Goal: Transaction & Acquisition: Purchase product/service

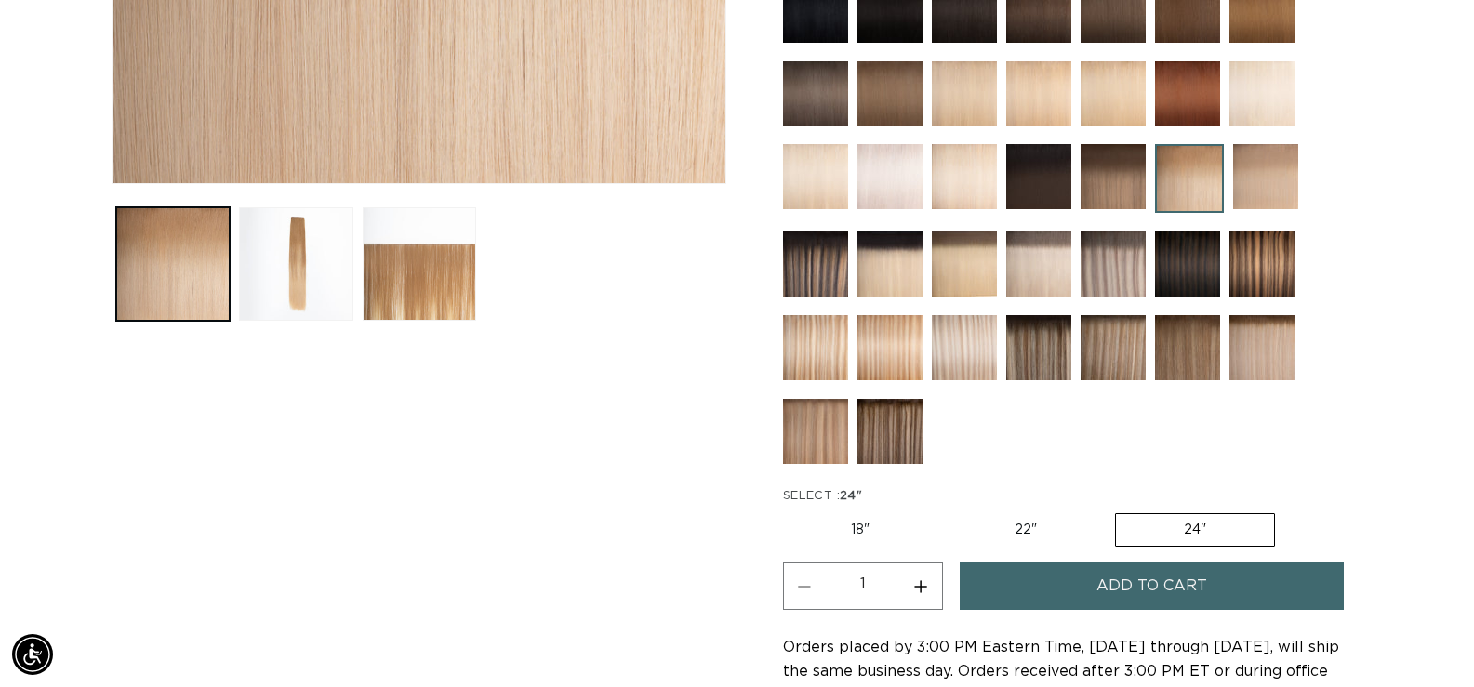
scroll to position [0, 2684]
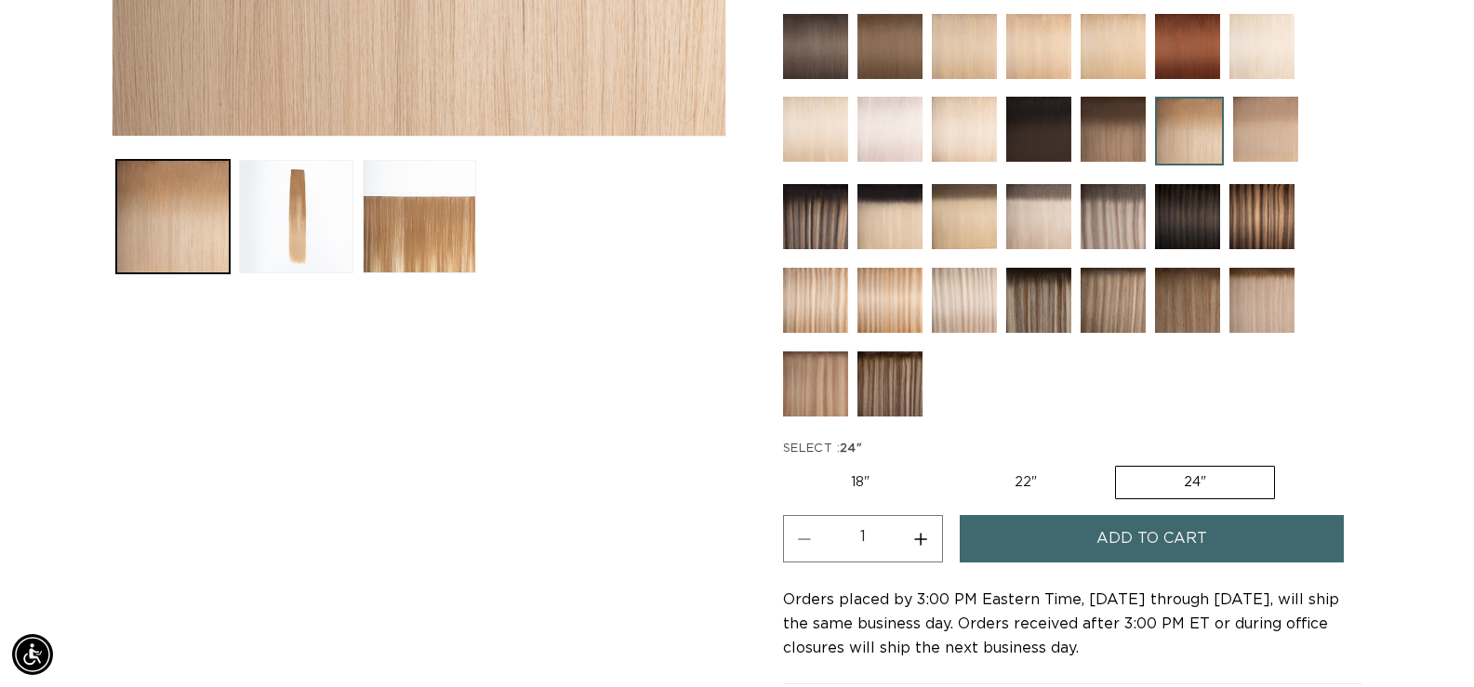
click at [912, 539] on button "Increase quantity for 8/24 Balayage - Q Weft" at bounding box center [921, 538] width 42 height 47
type input "2"
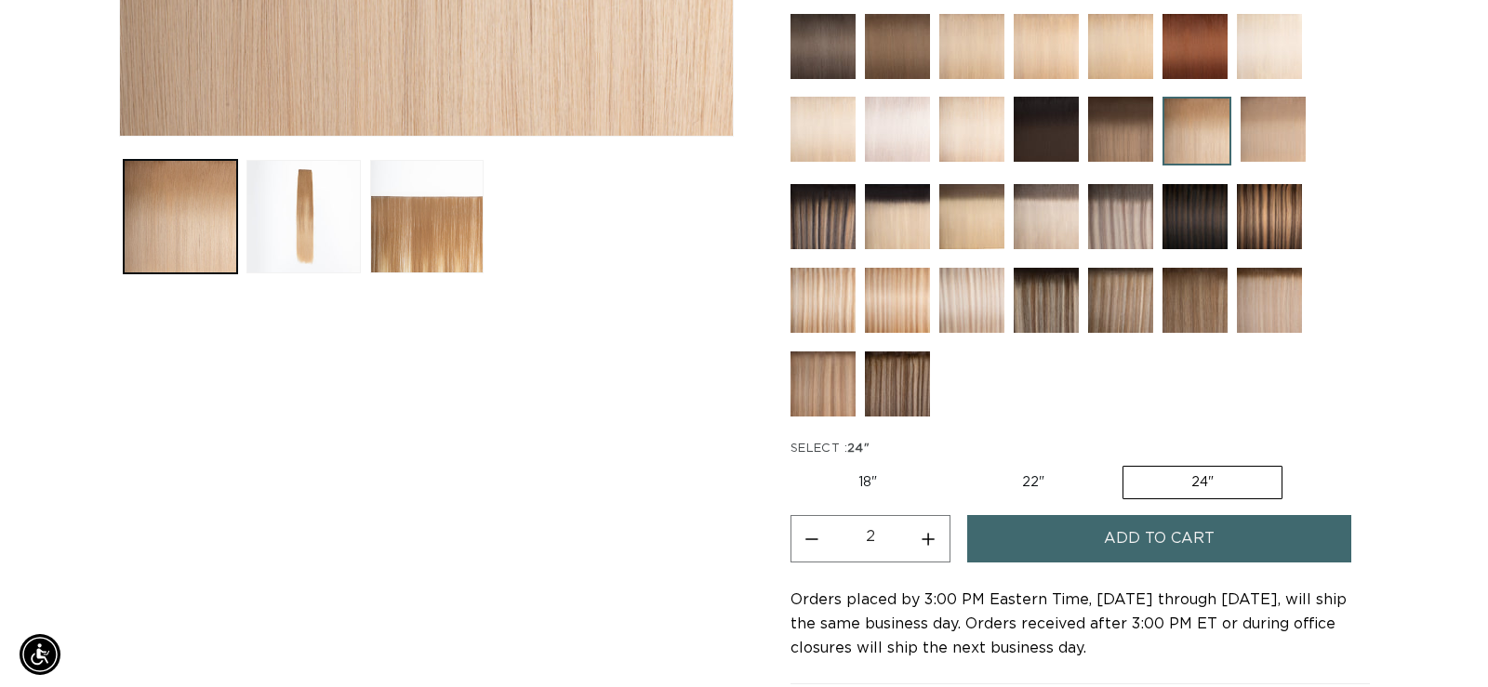
scroll to position [0, 1342]
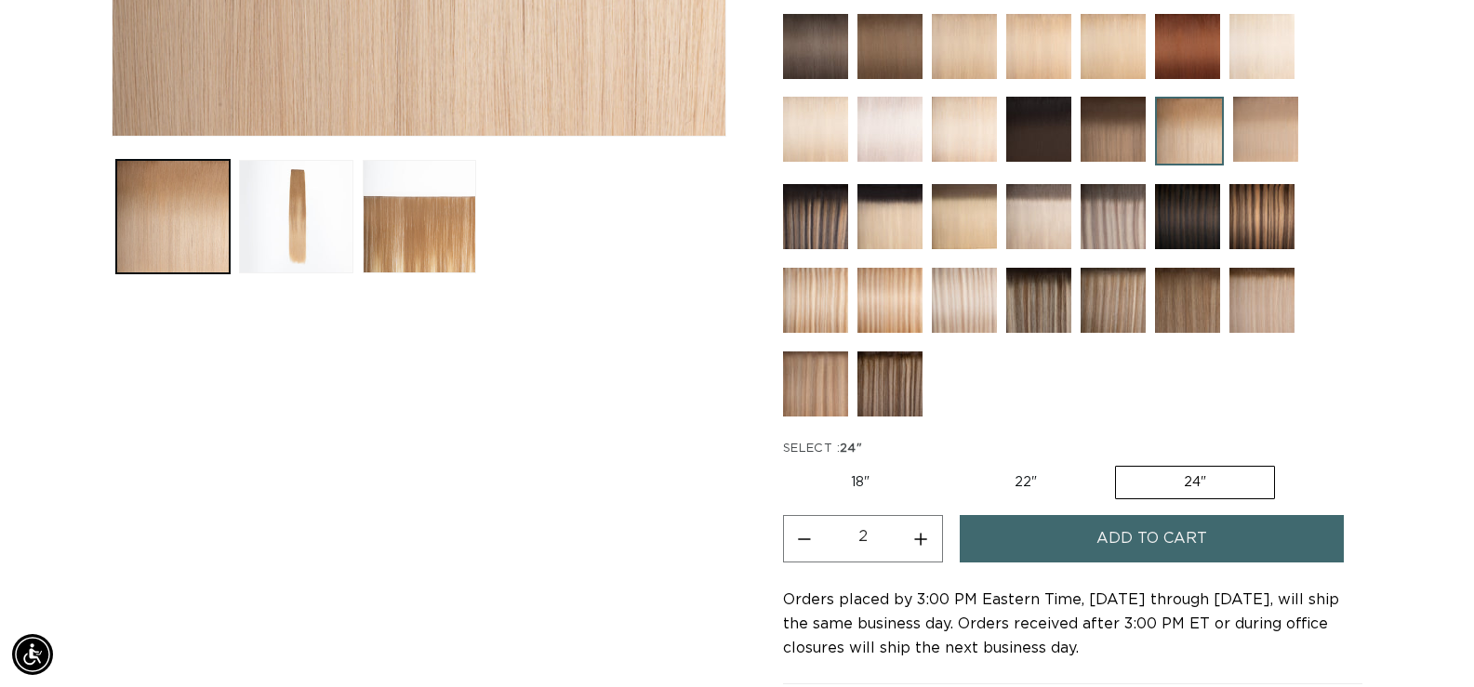
click at [1173, 541] on span "Add to cart" at bounding box center [1151, 538] width 111 height 47
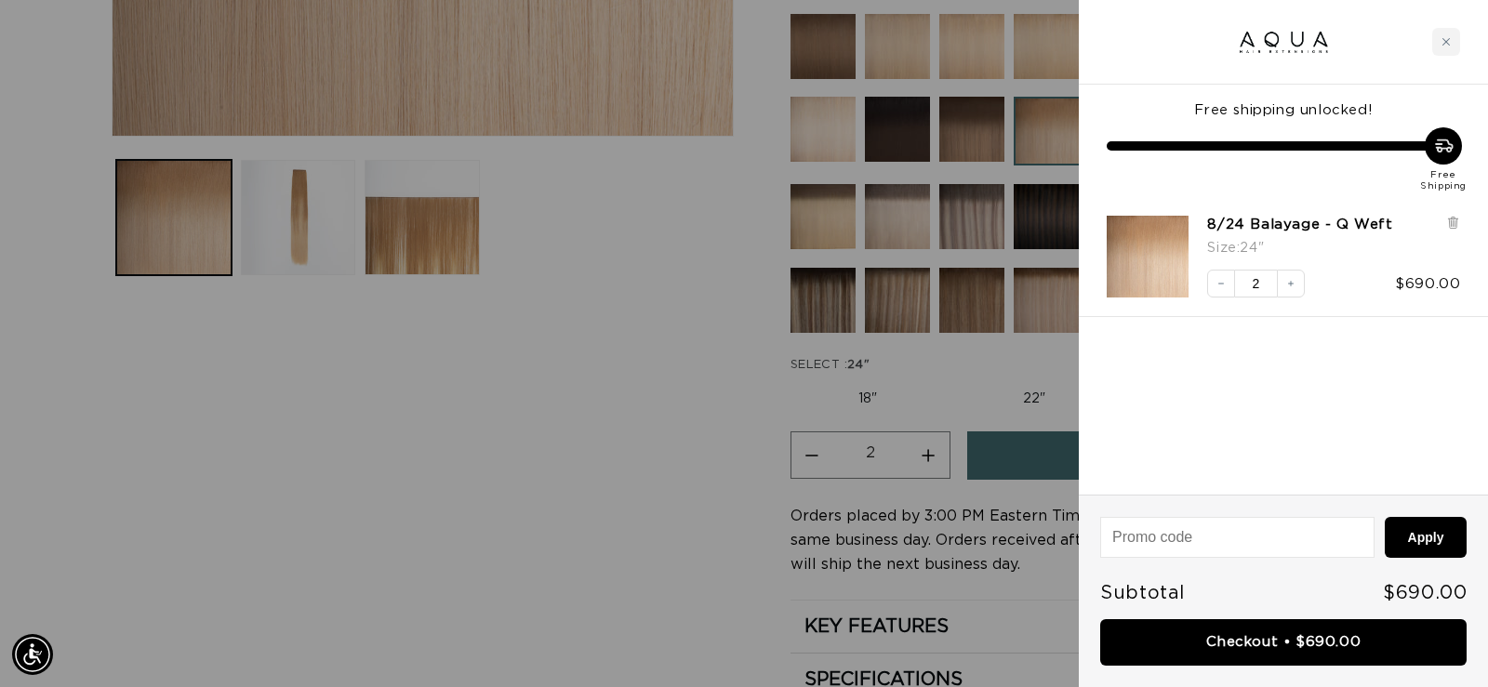
scroll to position [0, 2712]
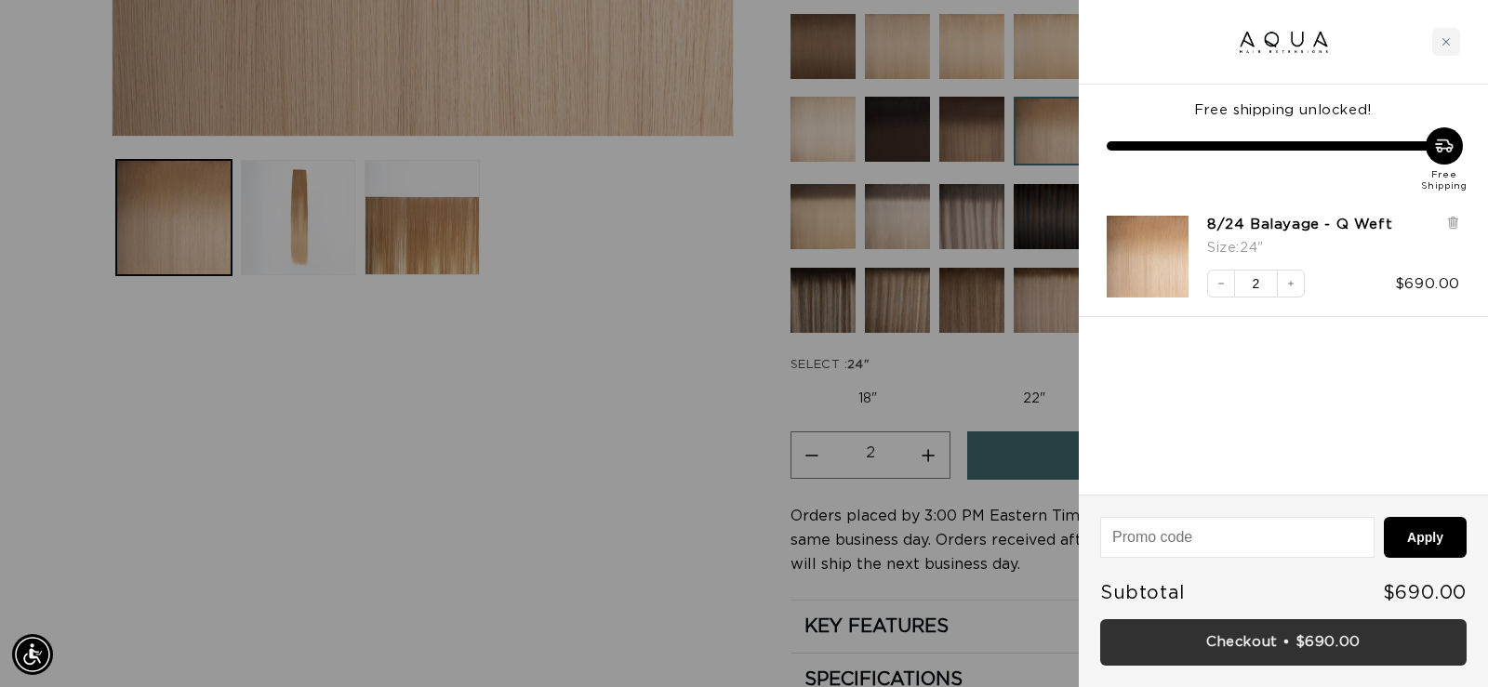
click at [1313, 643] on link "Checkout • $690.00" at bounding box center [1283, 642] width 366 height 47
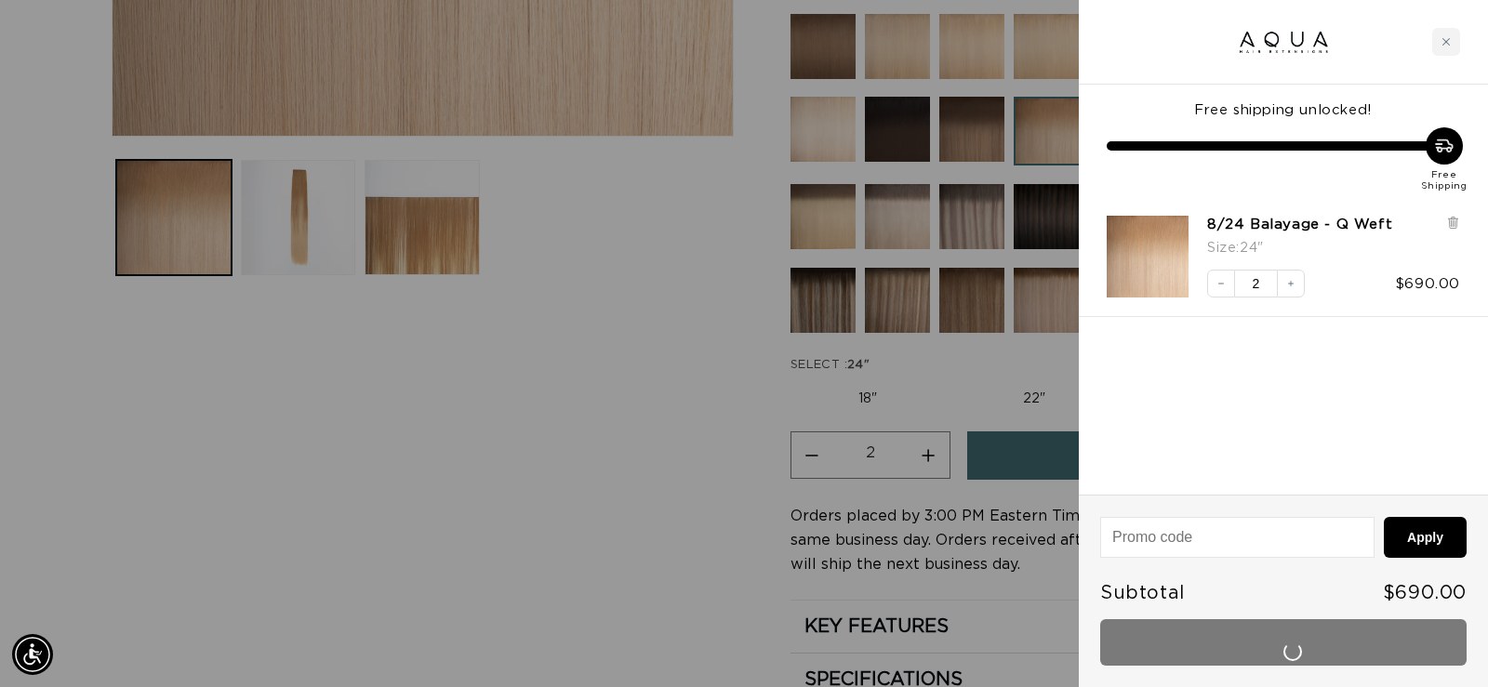
scroll to position [0, 0]
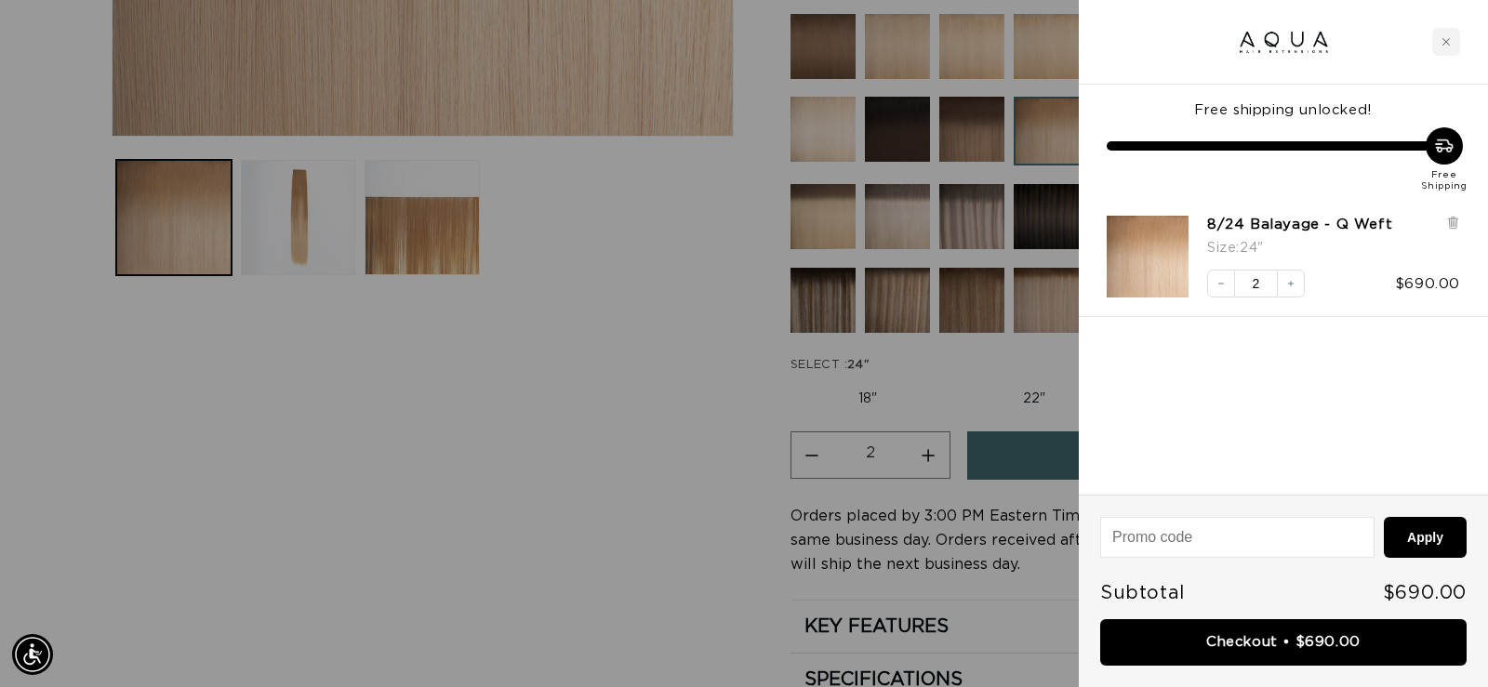
click at [519, 488] on div at bounding box center [744, 343] width 1488 height 687
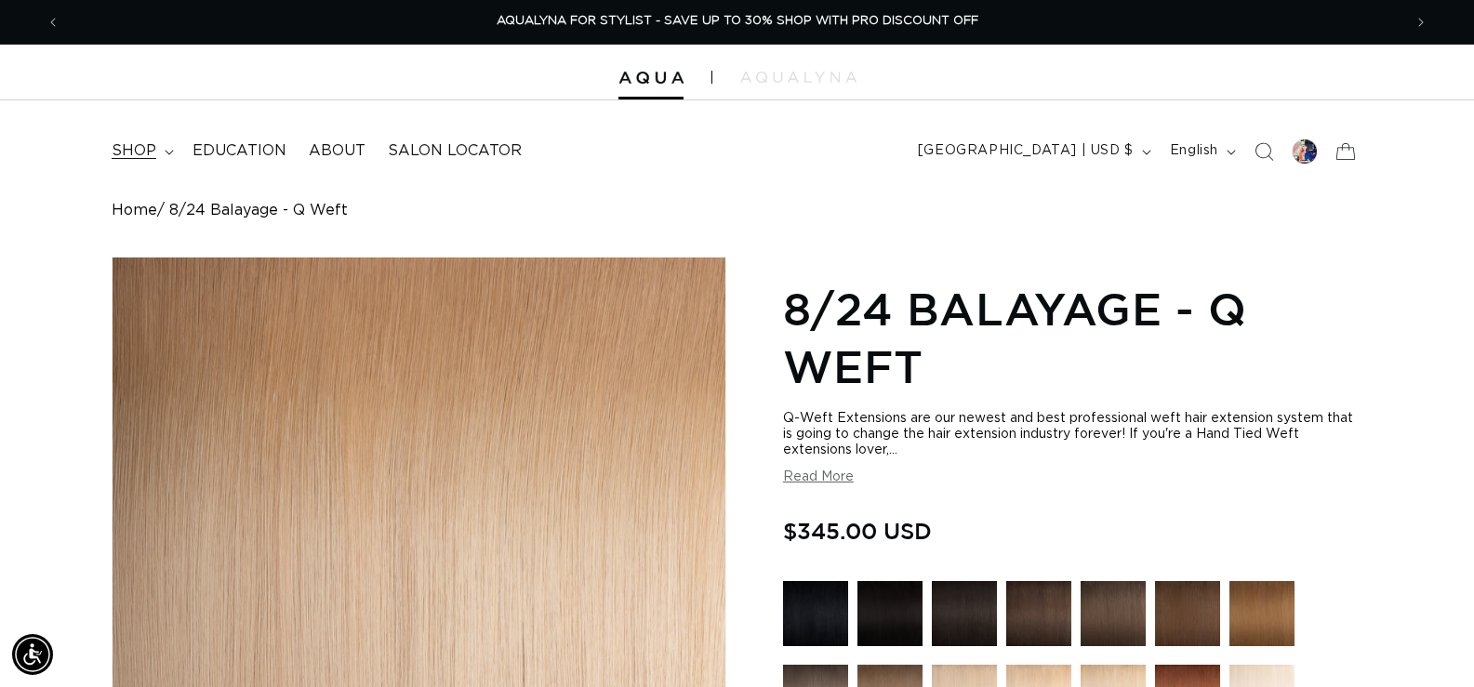
click at [152, 147] on span "shop" at bounding box center [134, 151] width 45 height 20
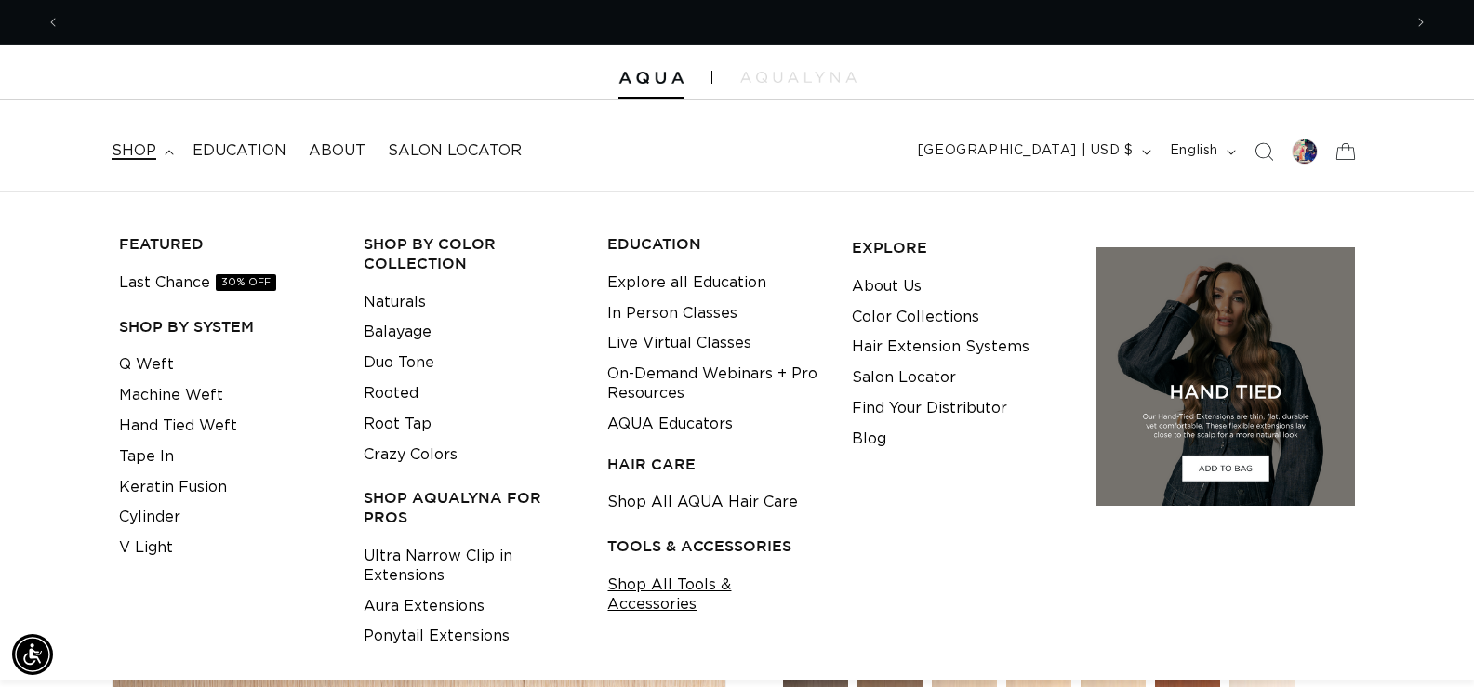
scroll to position [0, 2684]
click at [763, 581] on link "Shop All Tools & Accessories" at bounding box center [715, 595] width 216 height 50
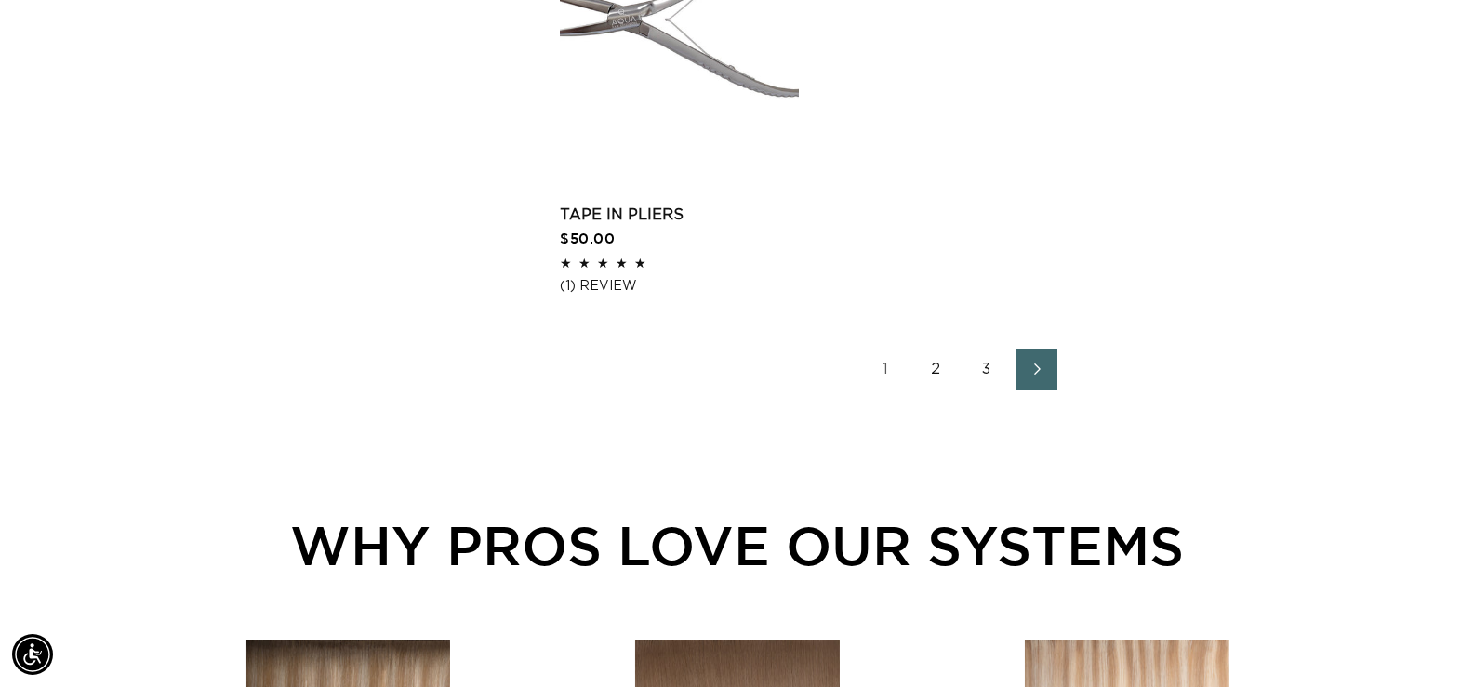
scroll to position [0, 1342]
click at [940, 365] on link "2" at bounding box center [936, 369] width 41 height 41
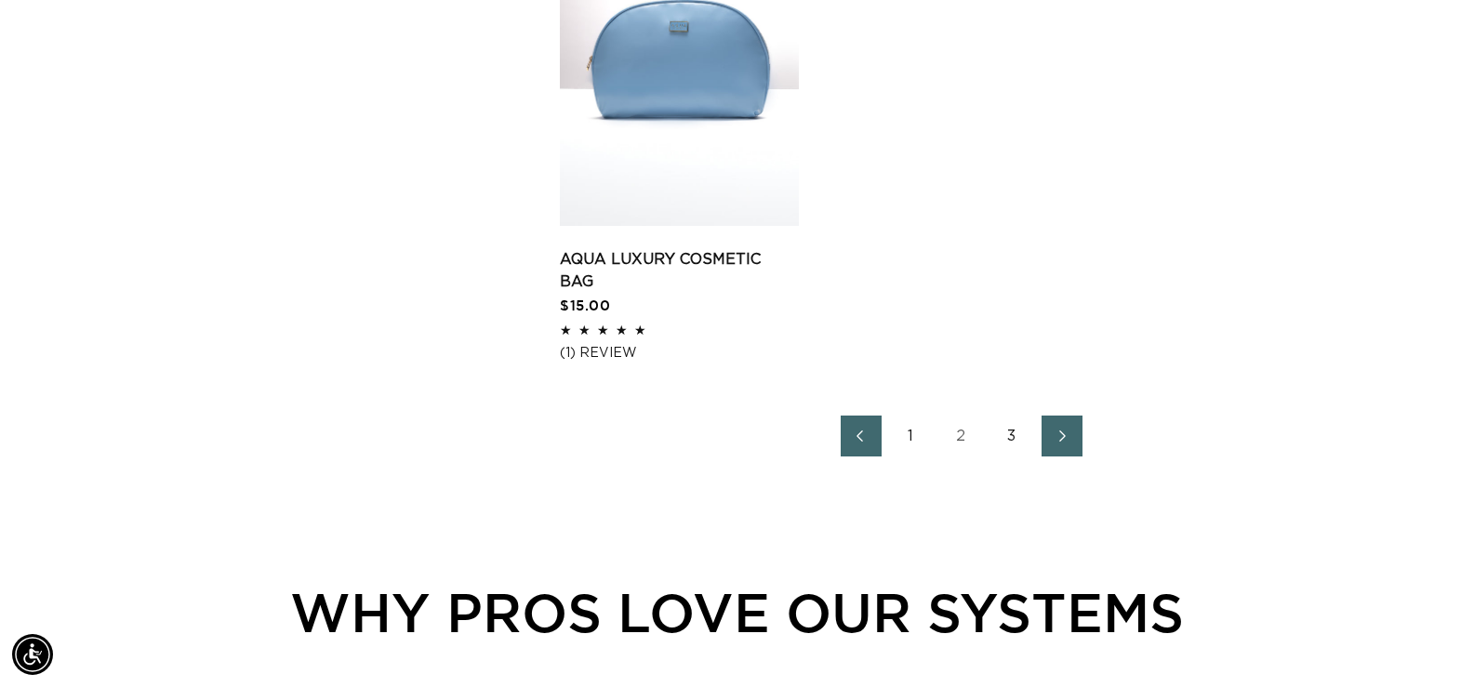
scroll to position [0, 2684]
click at [1005, 416] on link "3" at bounding box center [1011, 436] width 41 height 41
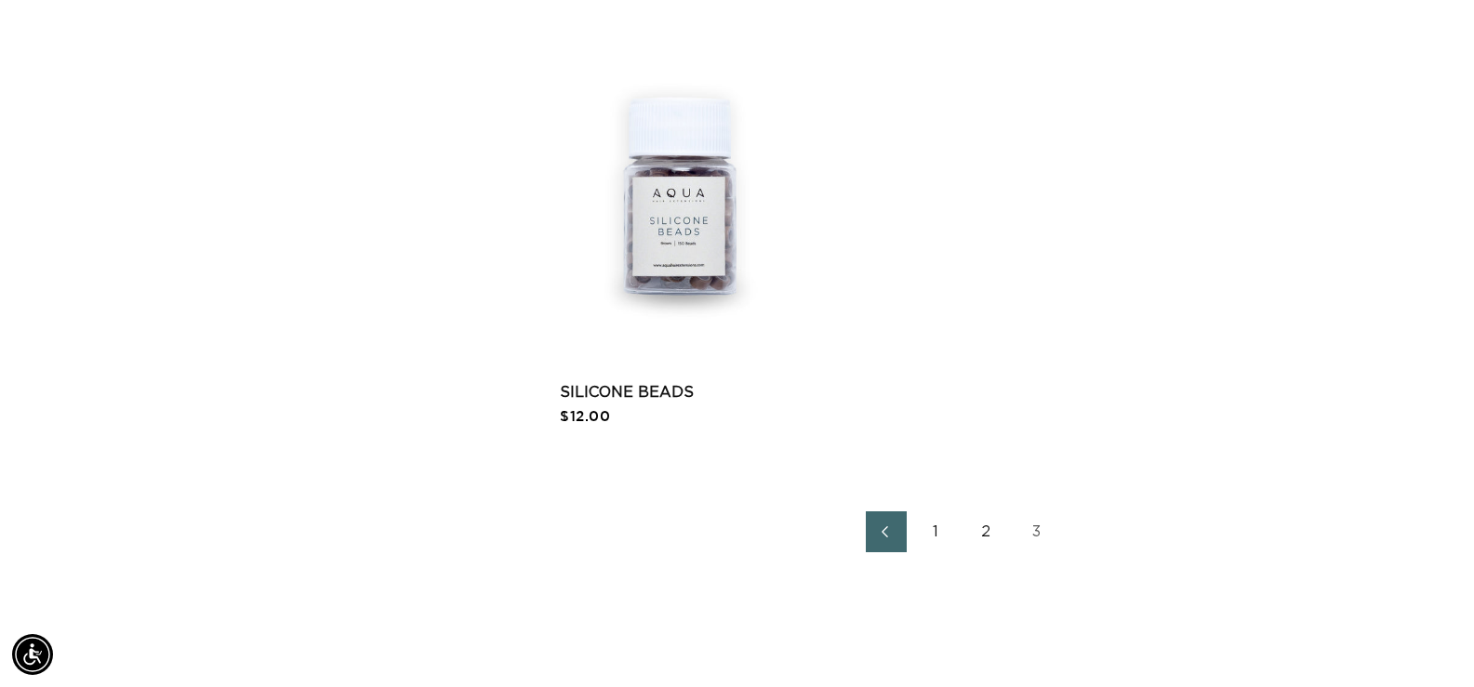
scroll to position [2139, 0]
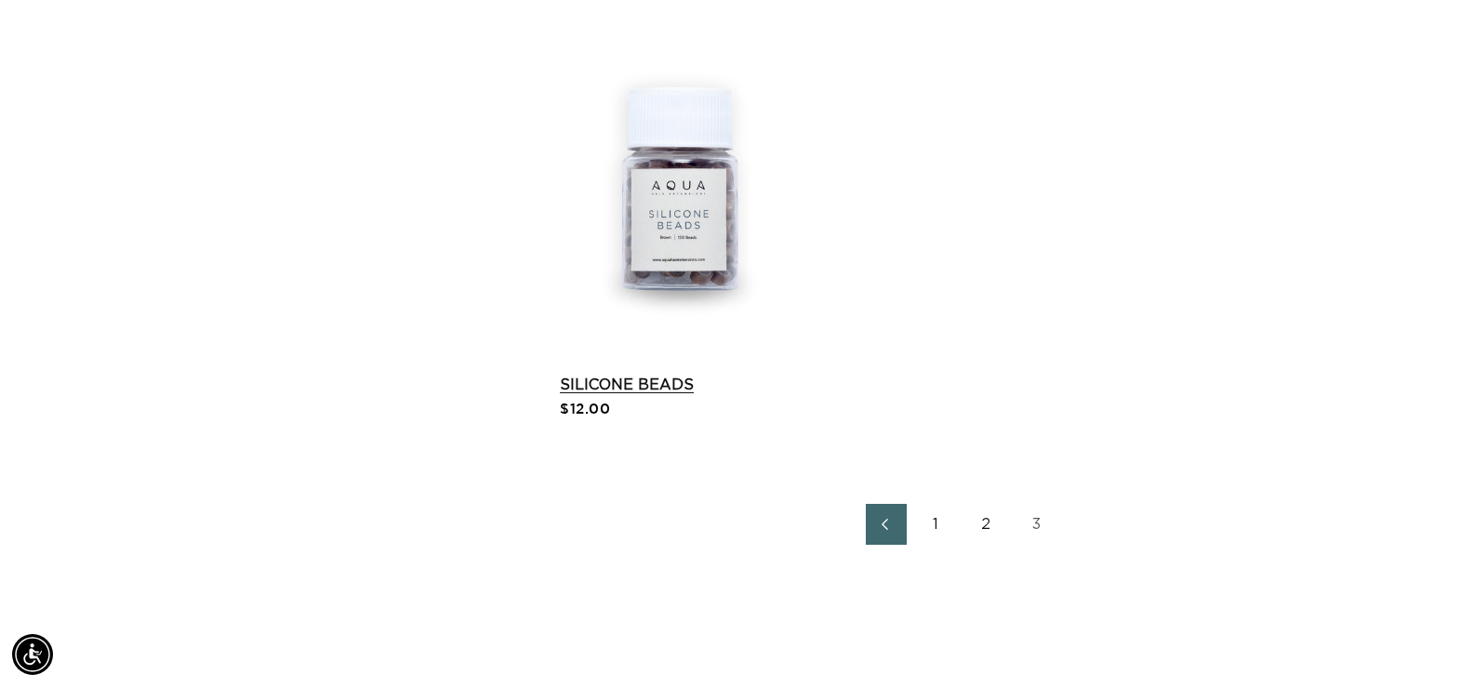
click at [630, 374] on link "Silicone Beads" at bounding box center [679, 385] width 239 height 22
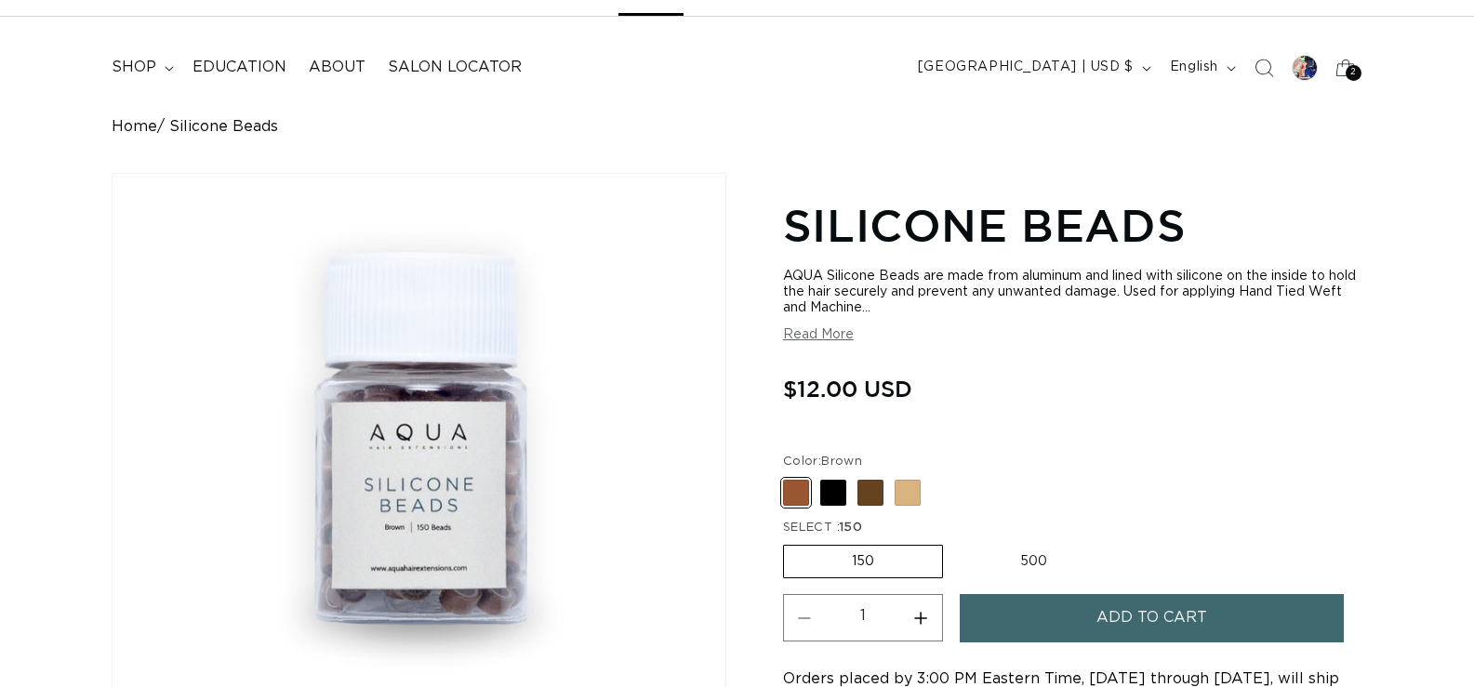
scroll to position [279, 0]
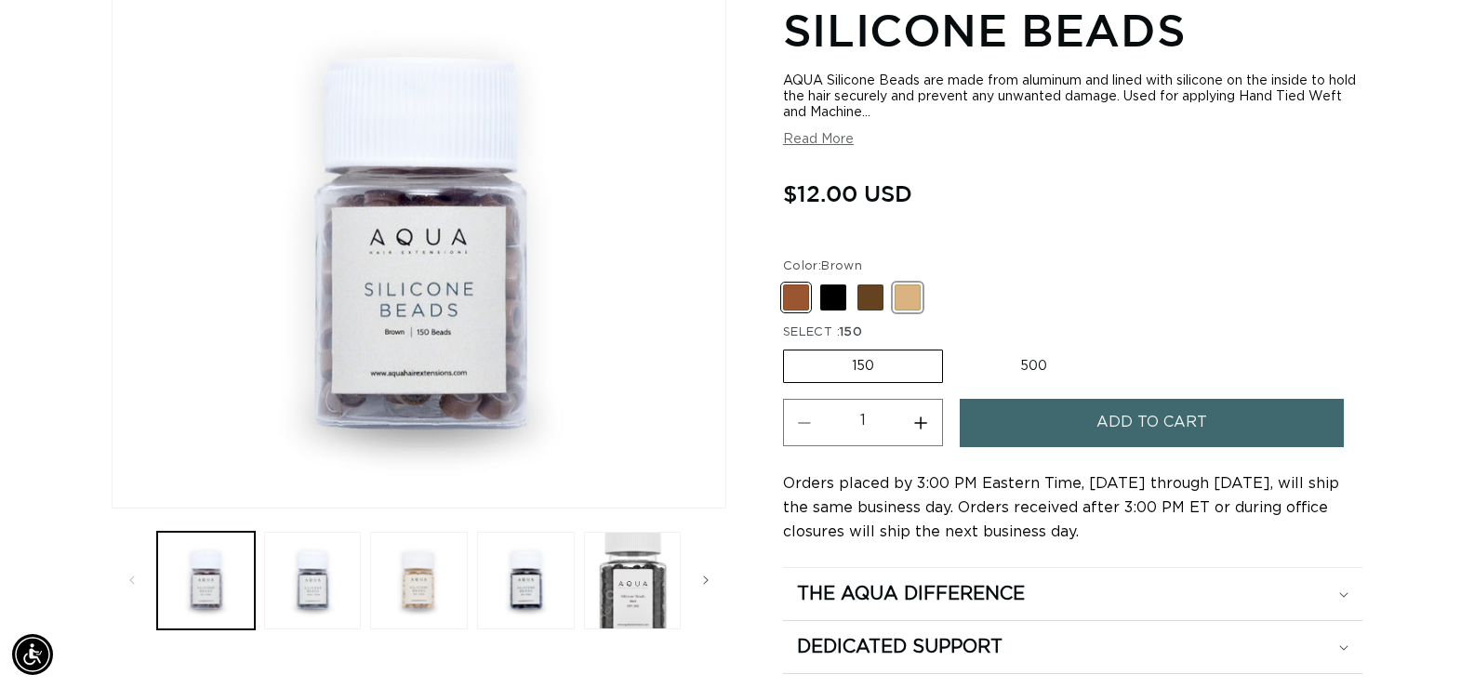
click at [898, 289] on span at bounding box center [908, 298] width 26 height 26
click at [789, 282] on input "Blonde Variant sold out or unavailable" at bounding box center [788, 281] width 1 height 1
radio input "true"
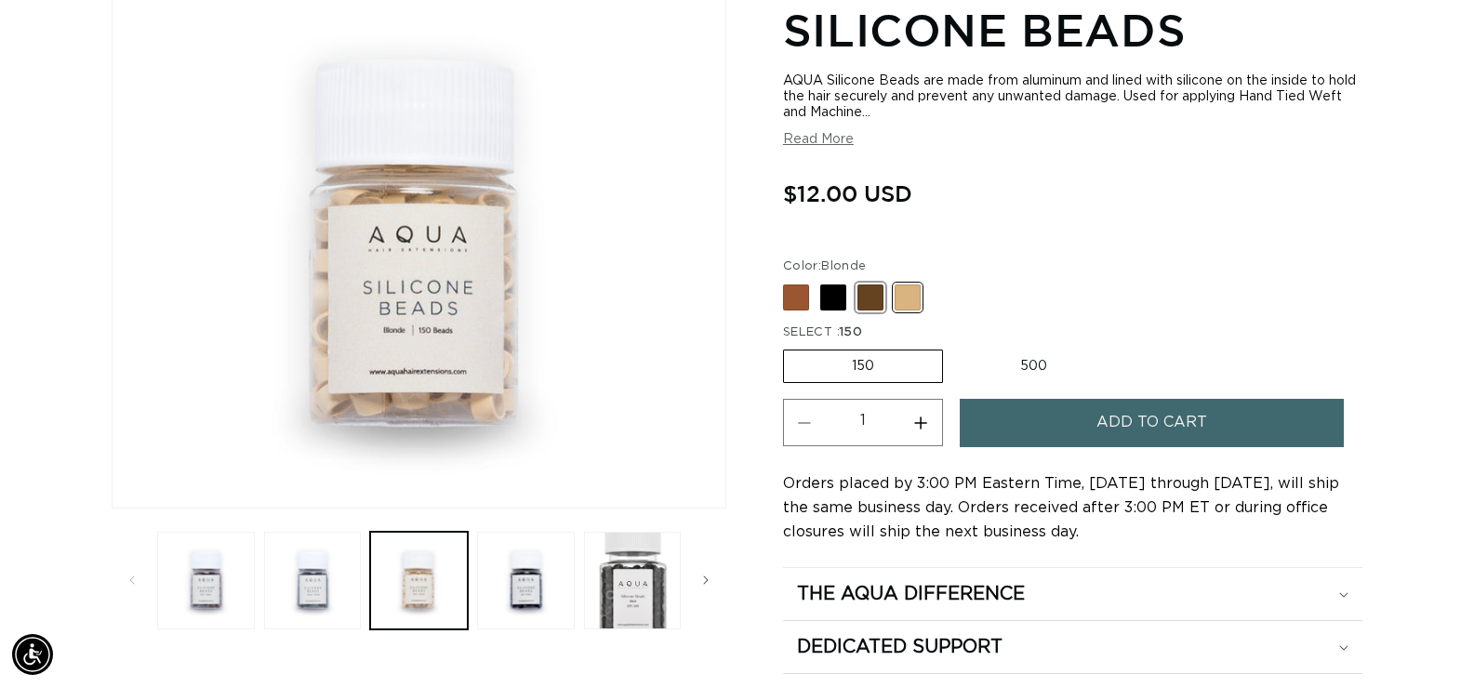
scroll to position [0, 1342]
click at [875, 303] on span at bounding box center [870, 298] width 26 height 26
click at [789, 282] on input "Dark Brown Variant sold out or unavailable" at bounding box center [788, 281] width 1 height 1
radio input "true"
click at [869, 301] on span at bounding box center [870, 298] width 26 height 26
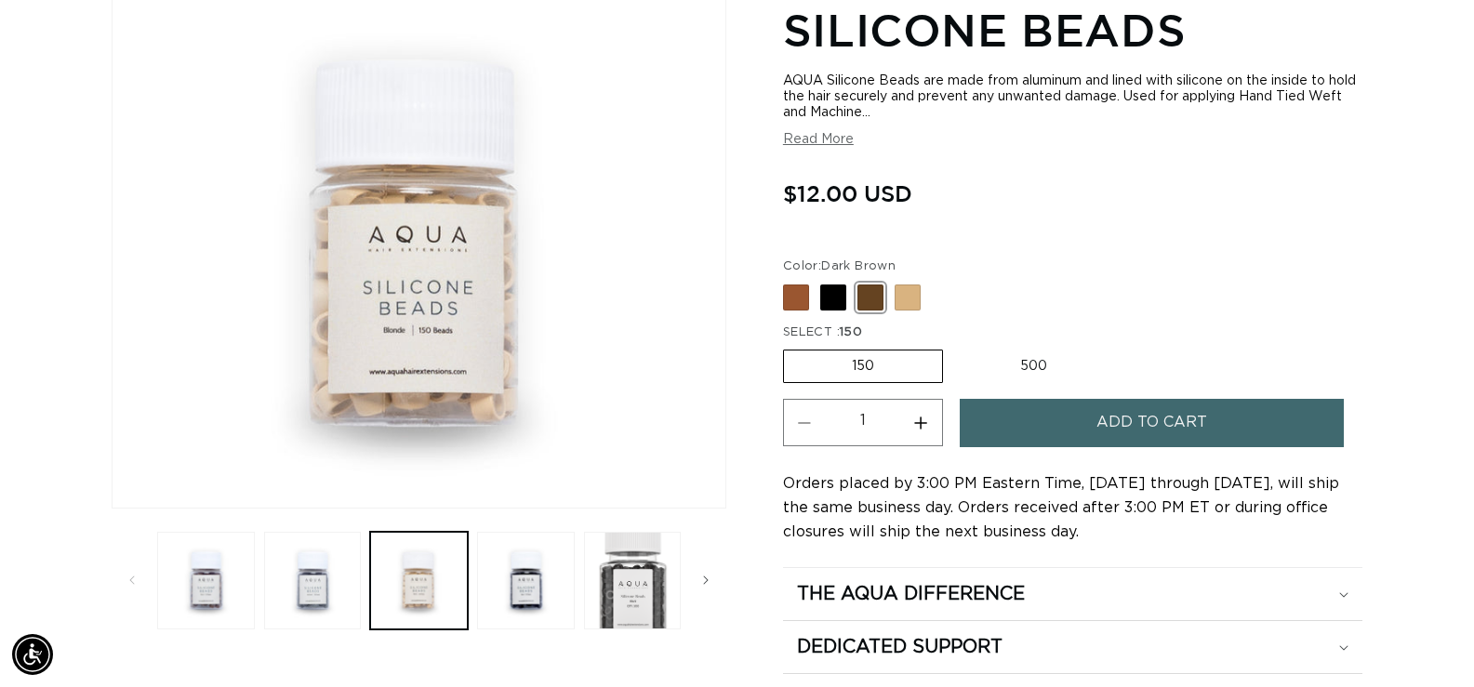
click at [789, 282] on input "Dark Brown Variant sold out or unavailable" at bounding box center [788, 281] width 1 height 1
click at [800, 302] on span at bounding box center [796, 298] width 26 height 26
click at [789, 282] on input "Brown Variant sold out or unavailable" at bounding box center [788, 281] width 1 height 1
radio input "true"
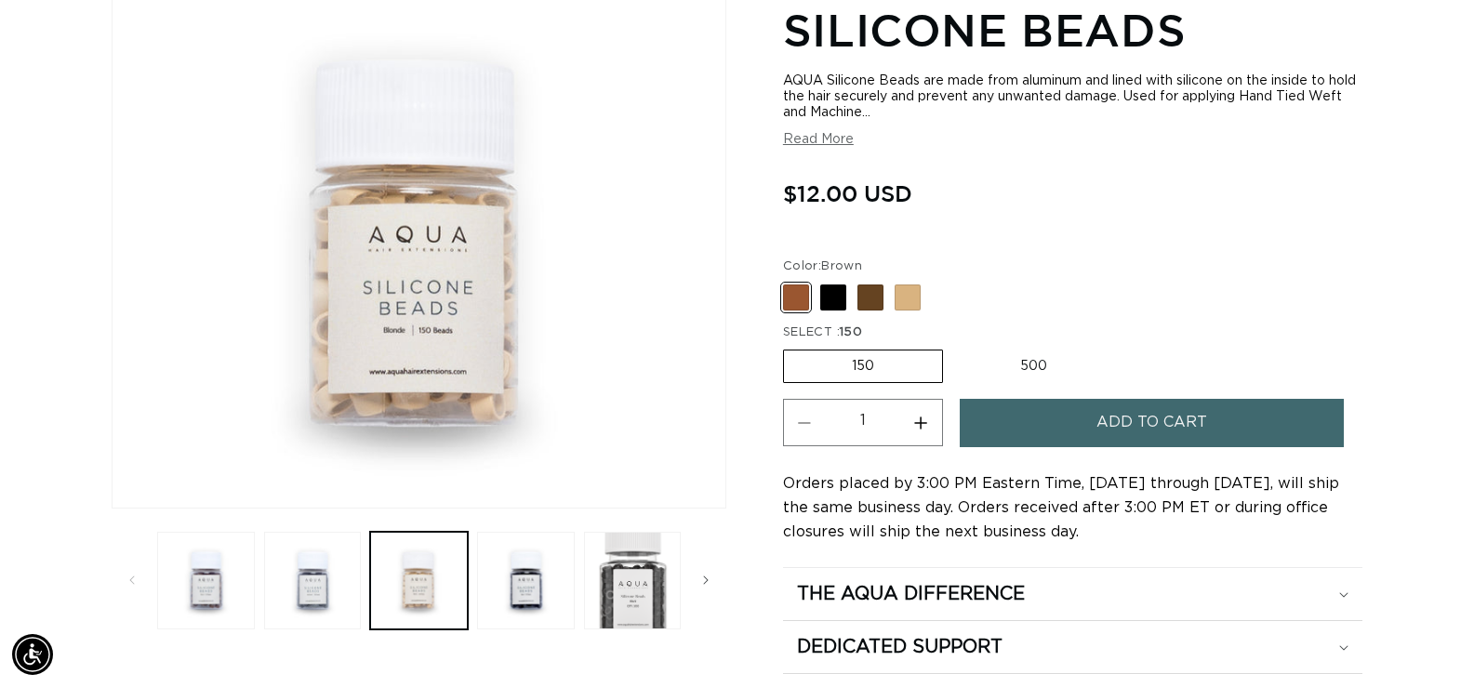
click at [800, 302] on span at bounding box center [796, 298] width 26 height 26
click at [789, 282] on input "Brown Variant sold out or unavailable" at bounding box center [788, 281] width 1 height 1
click at [206, 584] on button "Load image 1 in gallery view" at bounding box center [206, 581] width 98 height 98
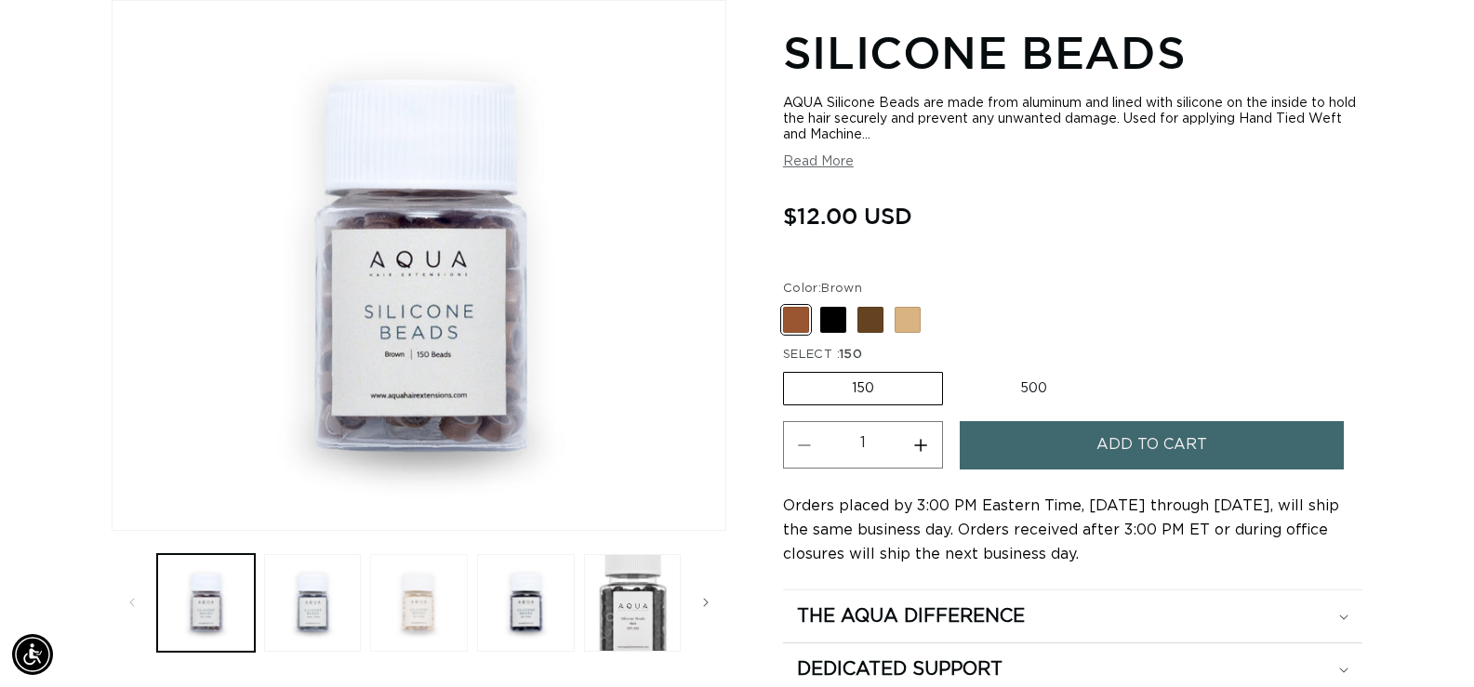
scroll to position [0, 2684]
click at [315, 627] on button "Load image 2 in gallery view" at bounding box center [313, 603] width 98 height 98
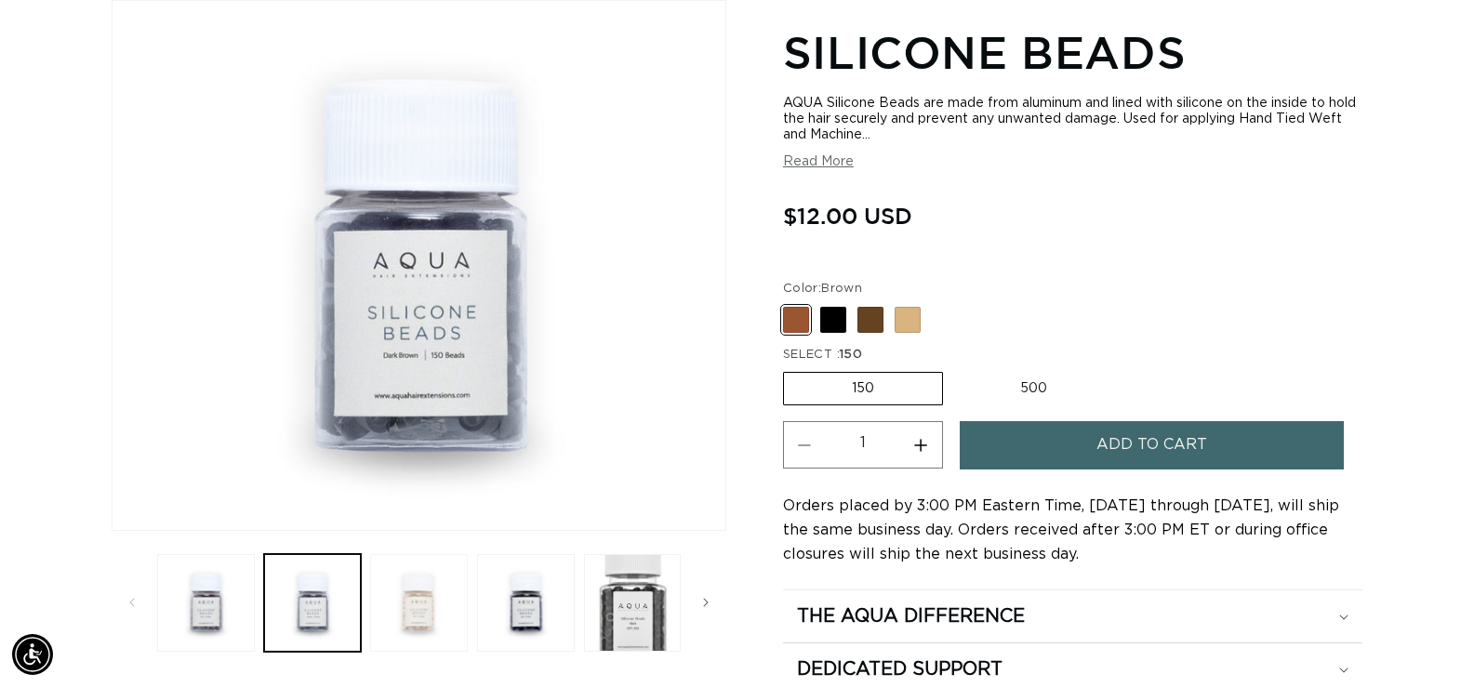
scroll to position [0, 0]
click at [422, 608] on button "Load image 3 in gallery view" at bounding box center [419, 603] width 98 height 98
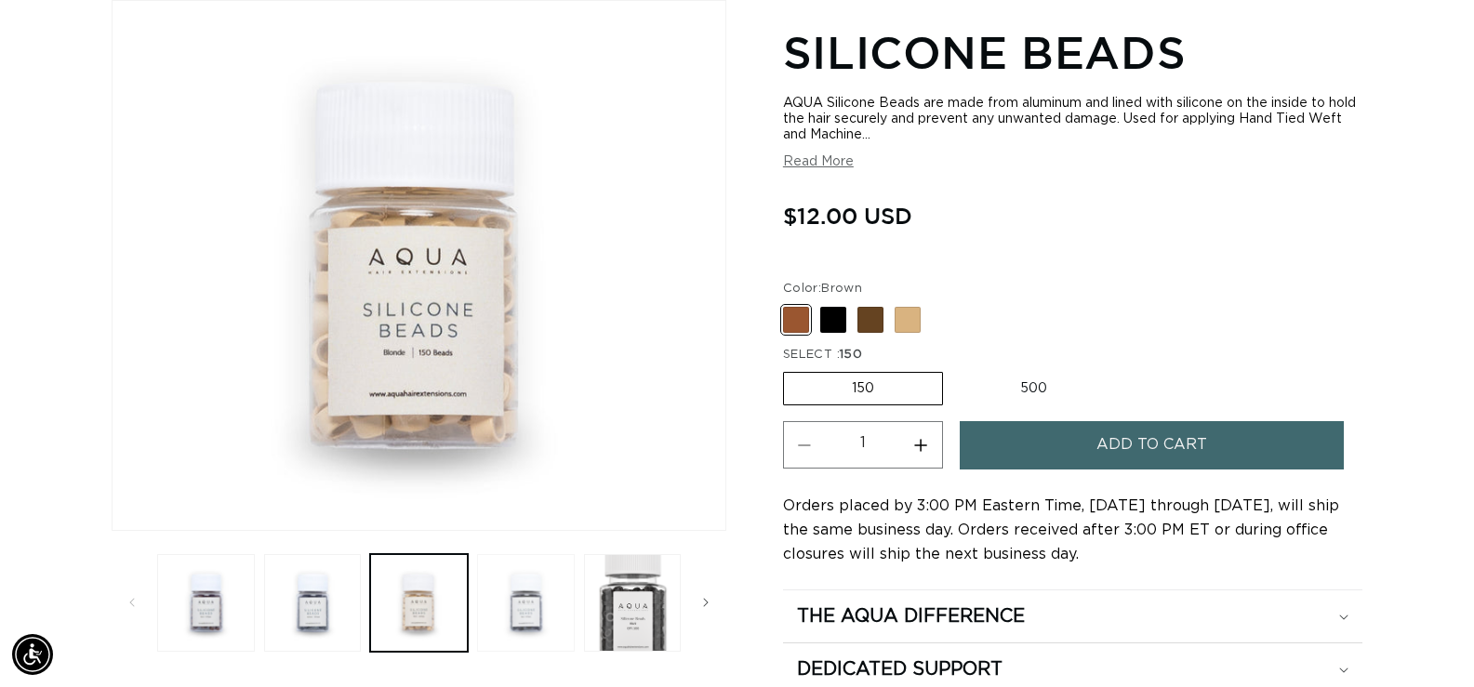
click at [532, 610] on button "Load image 4 in gallery view" at bounding box center [526, 603] width 98 height 98
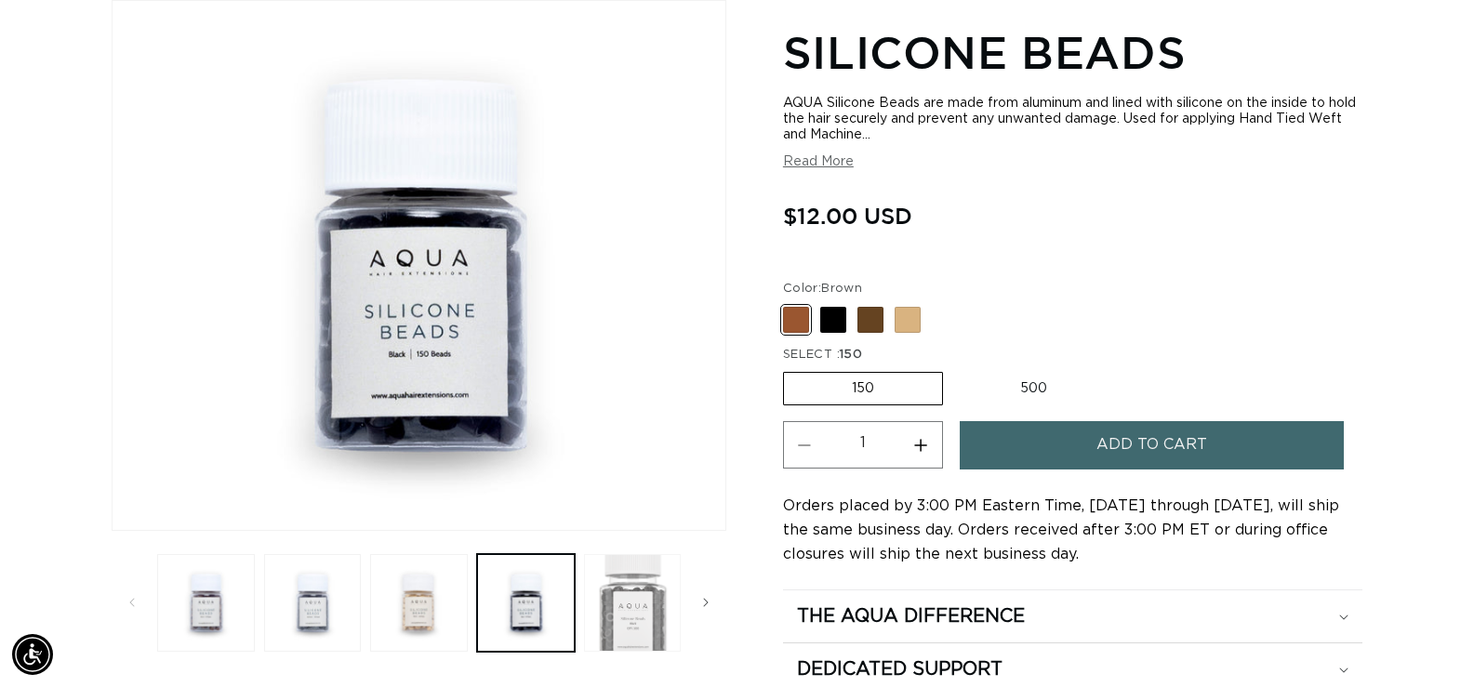
scroll to position [0, 1342]
click at [635, 612] on button "Load image 5 in gallery view" at bounding box center [633, 603] width 98 height 98
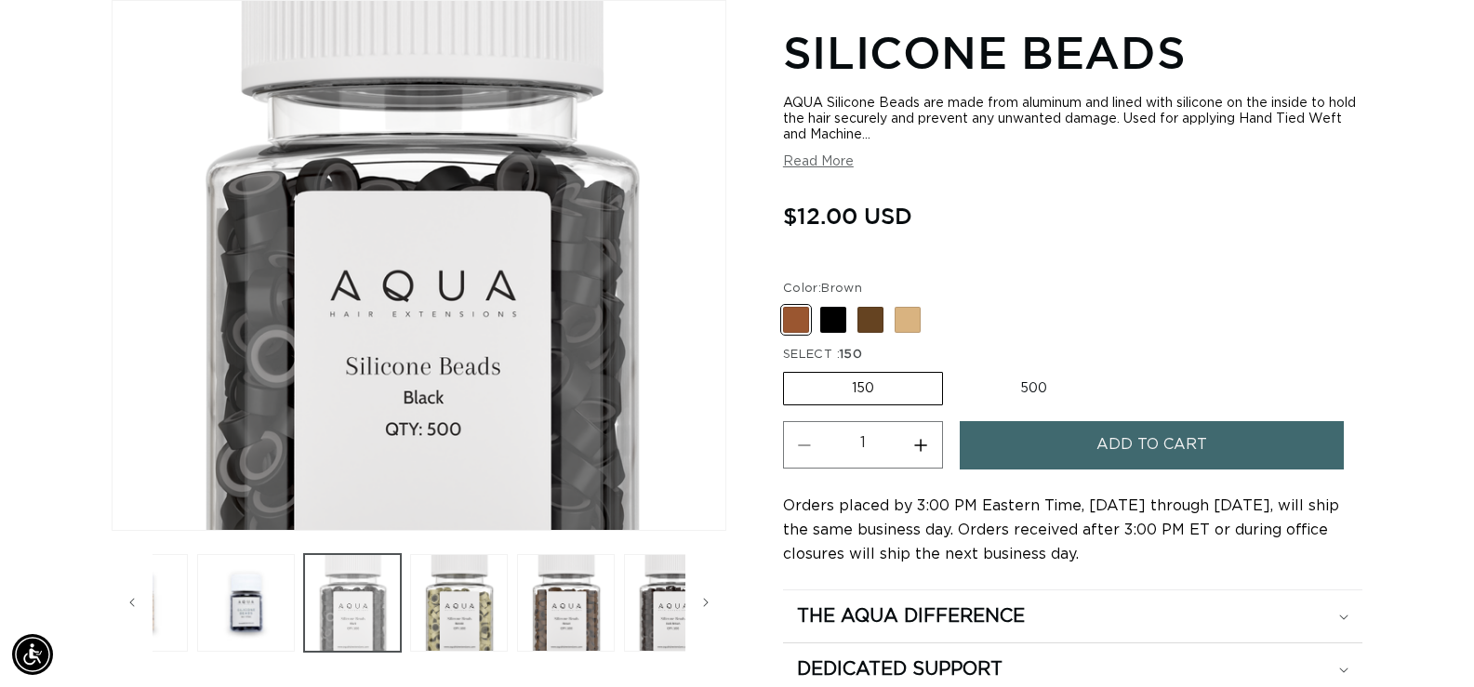
scroll to position [0, 320]
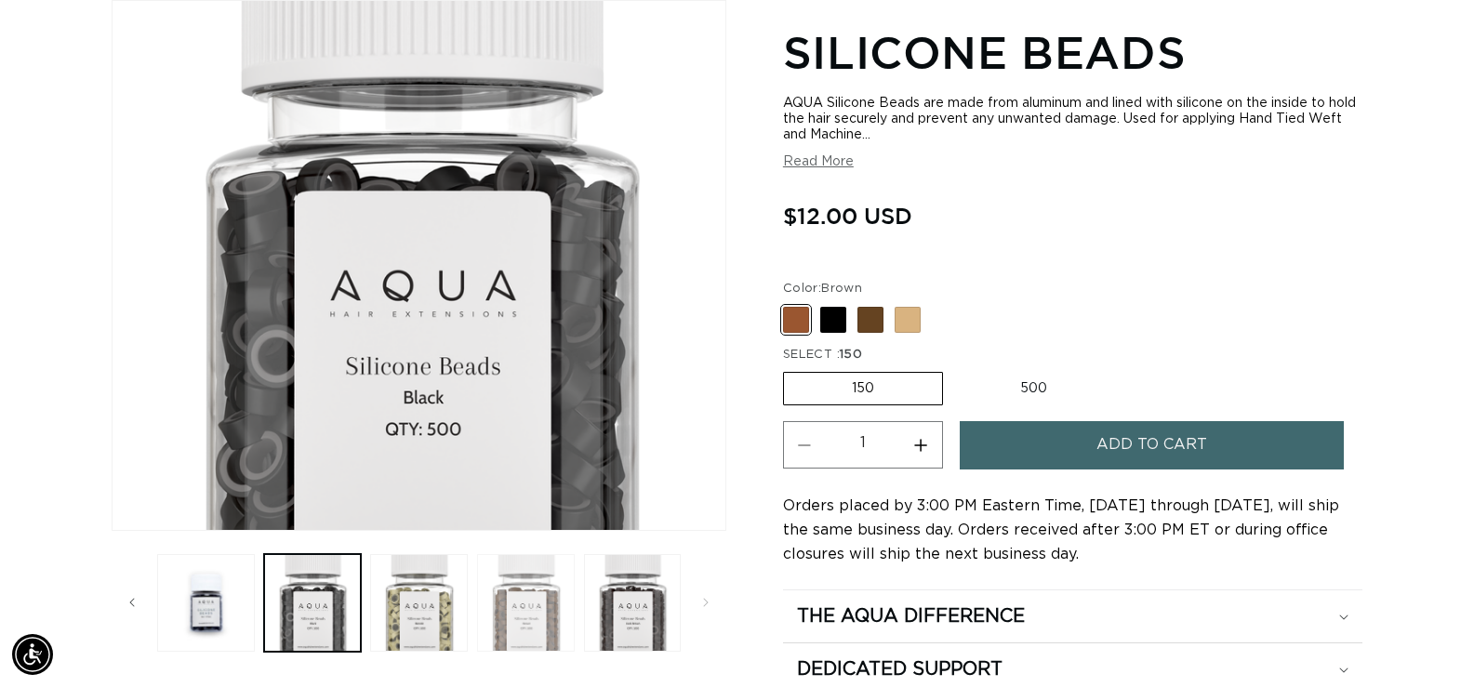
click at [511, 604] on button "Load image 7 in gallery view" at bounding box center [526, 603] width 98 height 98
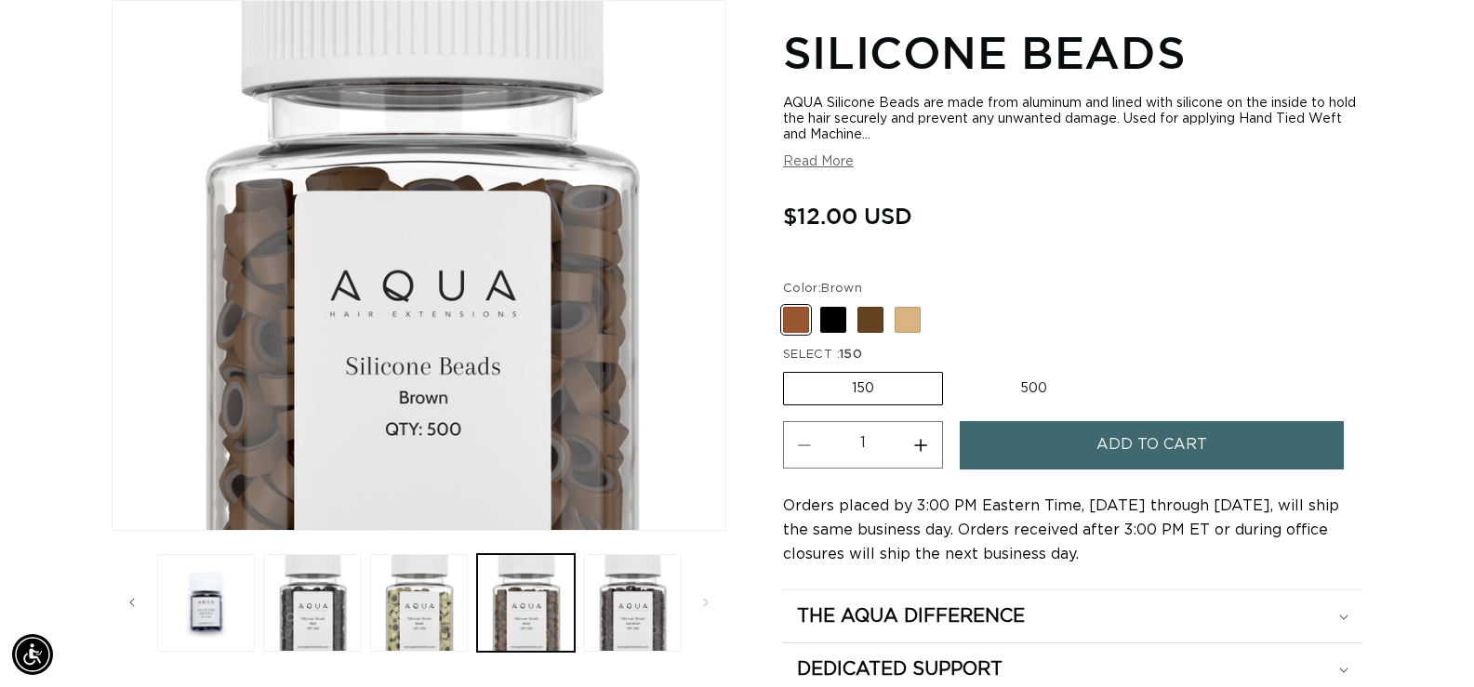
scroll to position [0, 0]
click at [1023, 379] on label "500 Variant sold out or unavailable" at bounding box center [1033, 389] width 163 height 32
click at [953, 369] on input "500 Variant sold out or unavailable" at bounding box center [952, 368] width 1 height 1
radio input "true"
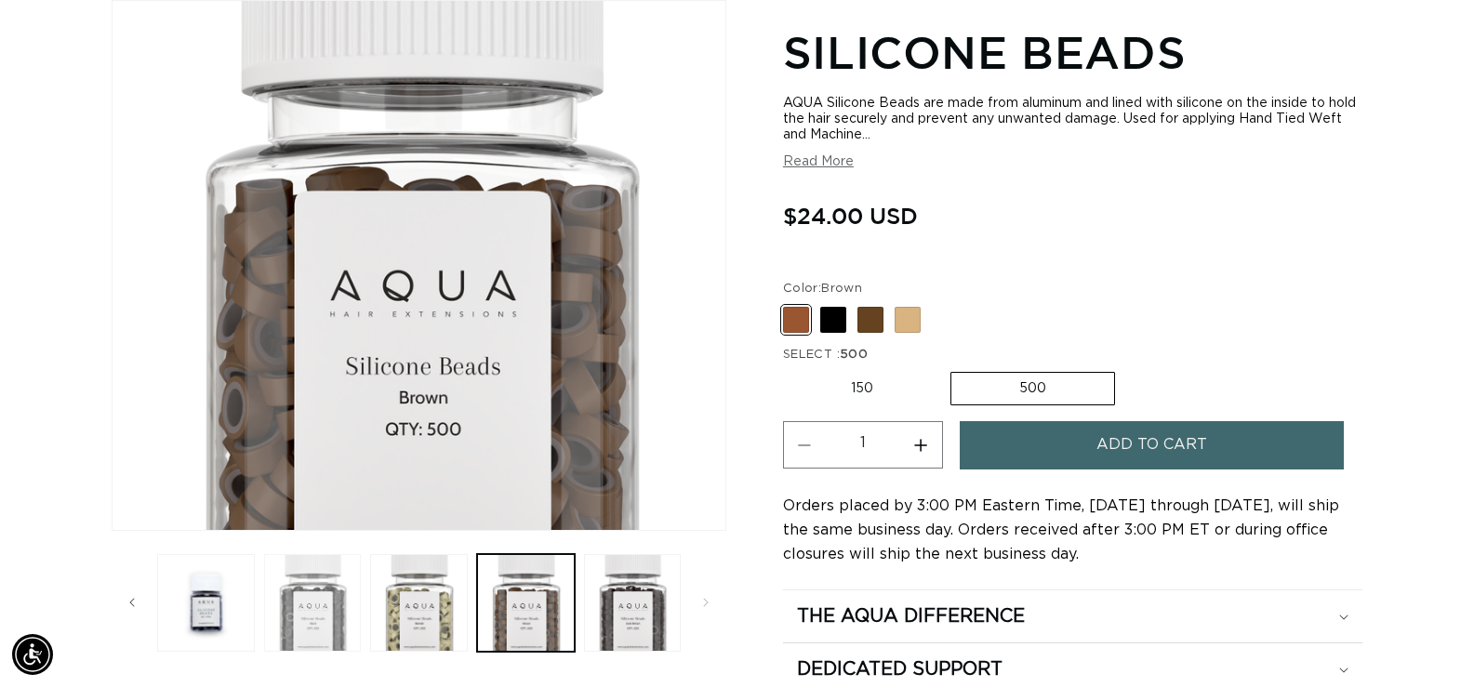
click at [344, 621] on button "Load image 5 in gallery view" at bounding box center [313, 603] width 98 height 98
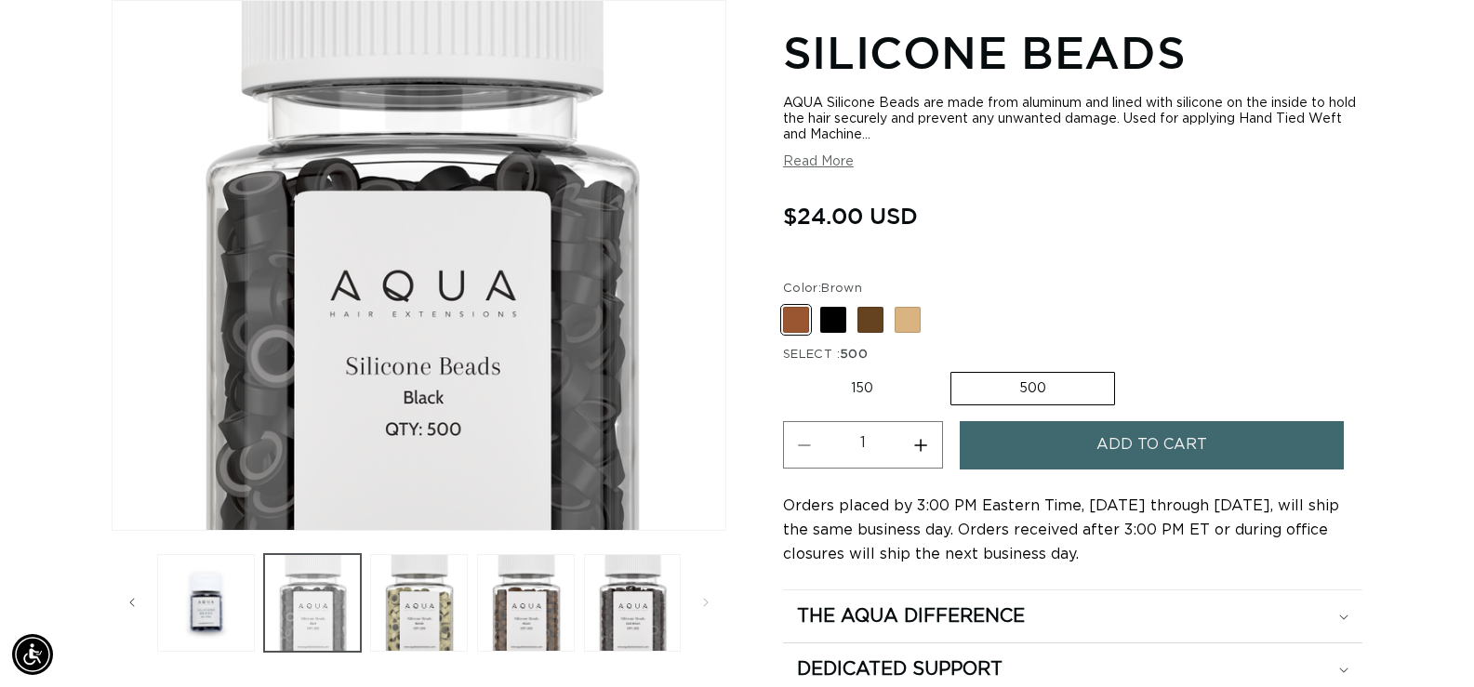
scroll to position [0, 1342]
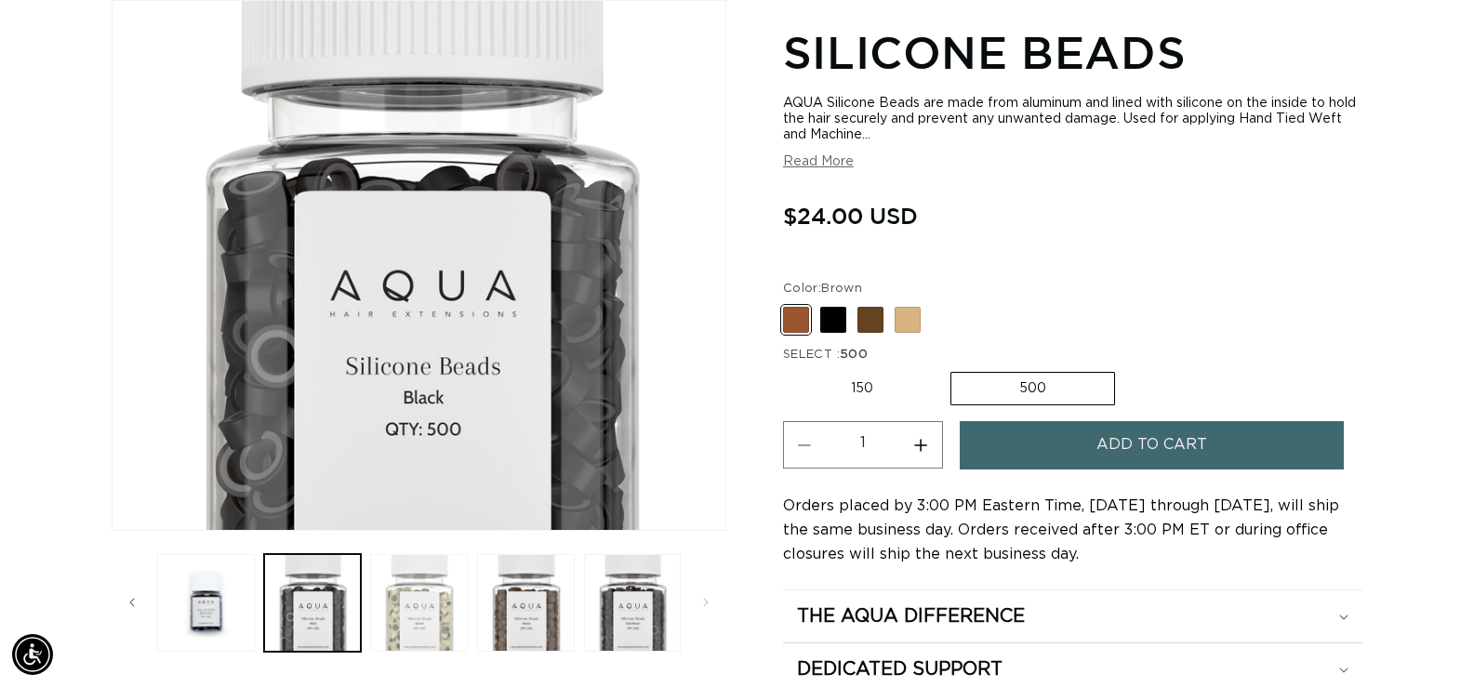
click at [407, 610] on button "Load image 6 in gallery view" at bounding box center [419, 603] width 98 height 98
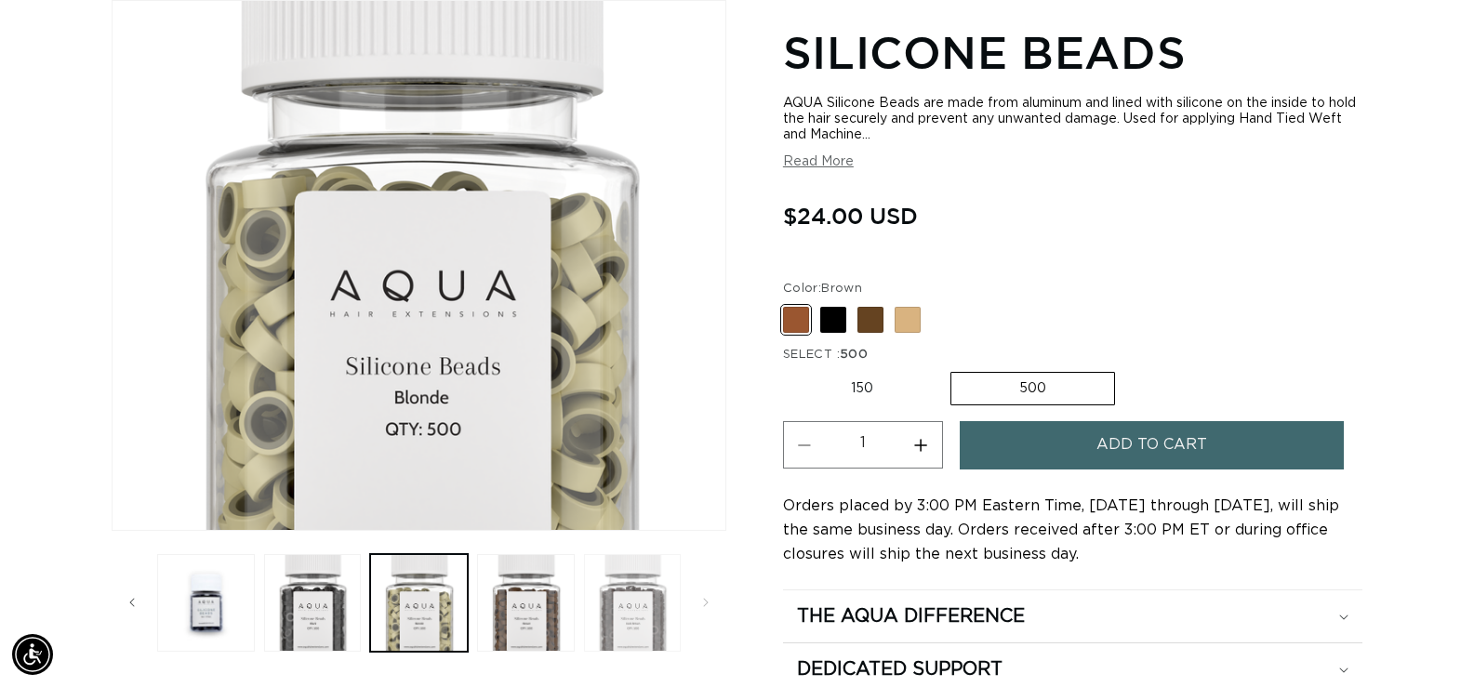
click at [640, 617] on button "Load image 8 in gallery view" at bounding box center [633, 603] width 98 height 98
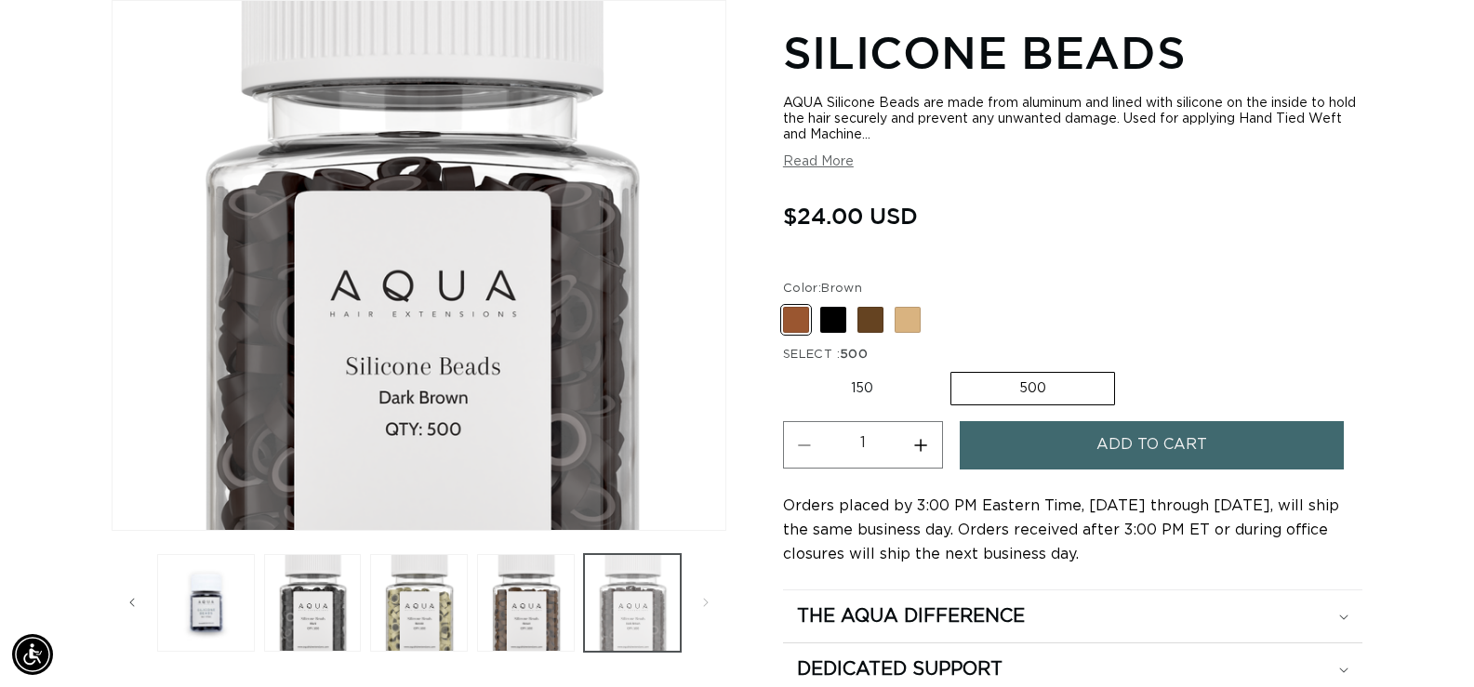
scroll to position [0, 2684]
click at [548, 627] on button "Load image 7 in gallery view" at bounding box center [526, 603] width 98 height 98
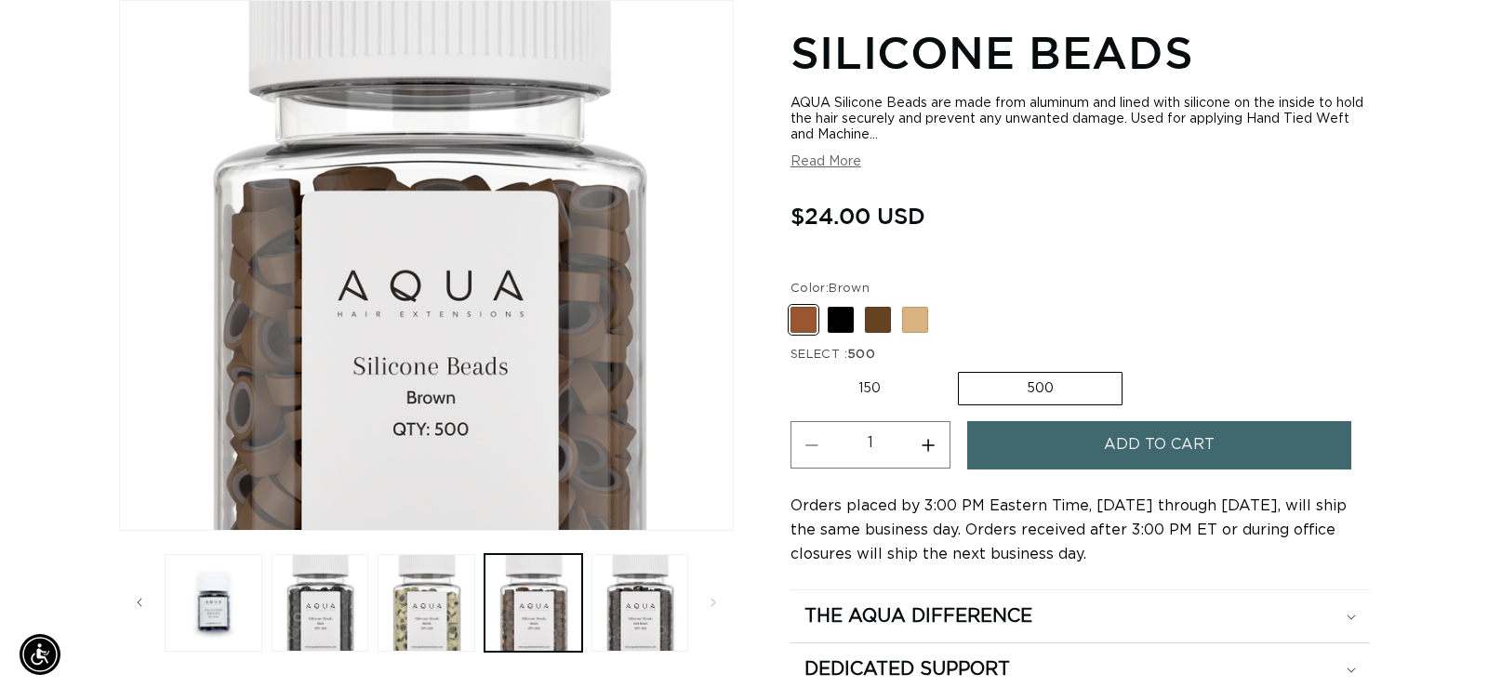
scroll to position [0, 0]
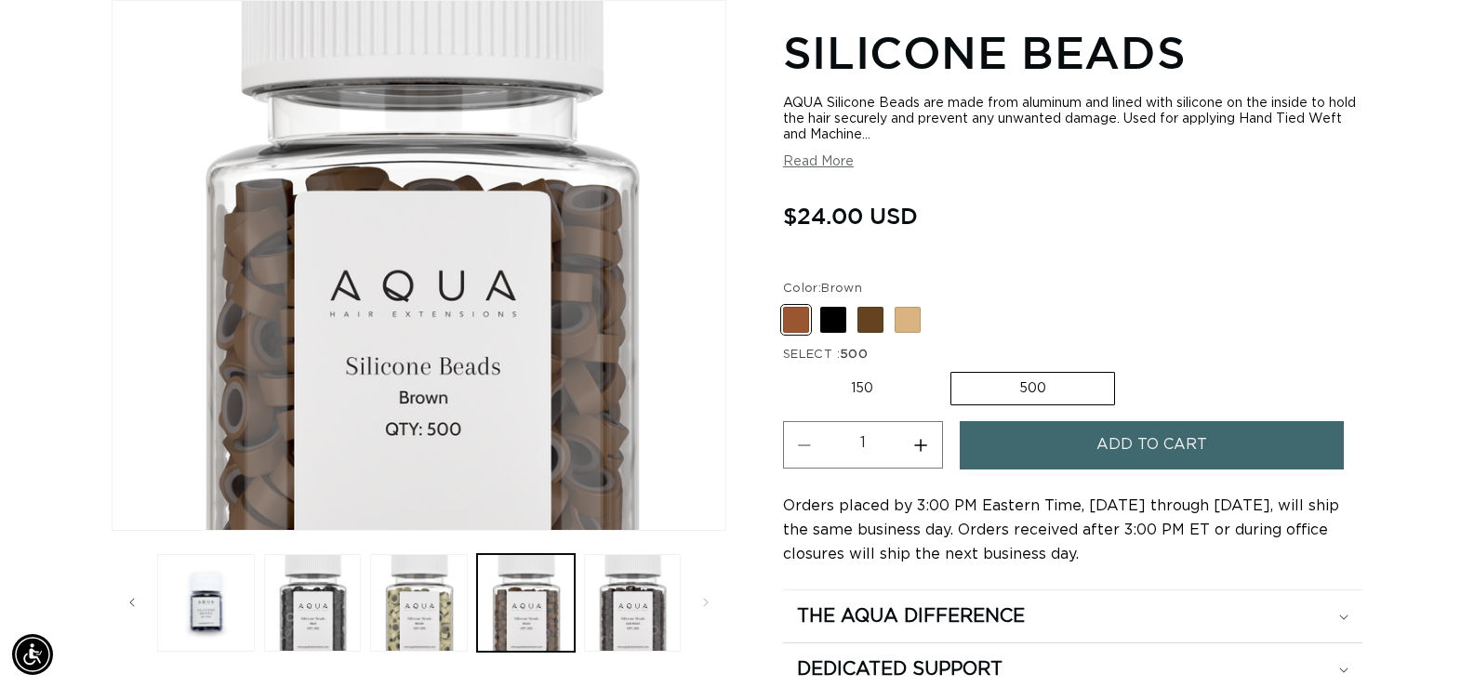
click at [1203, 454] on span "Add to cart" at bounding box center [1151, 444] width 111 height 47
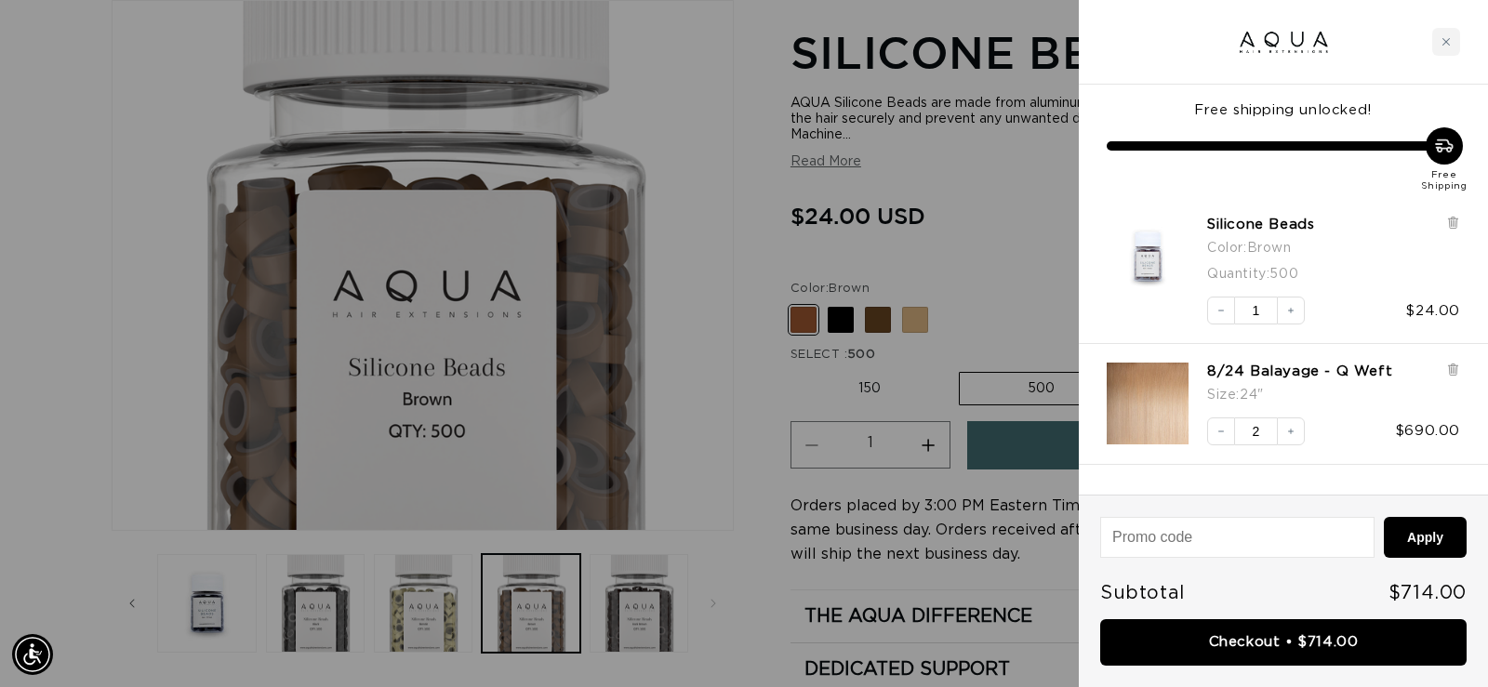
scroll to position [0, 1356]
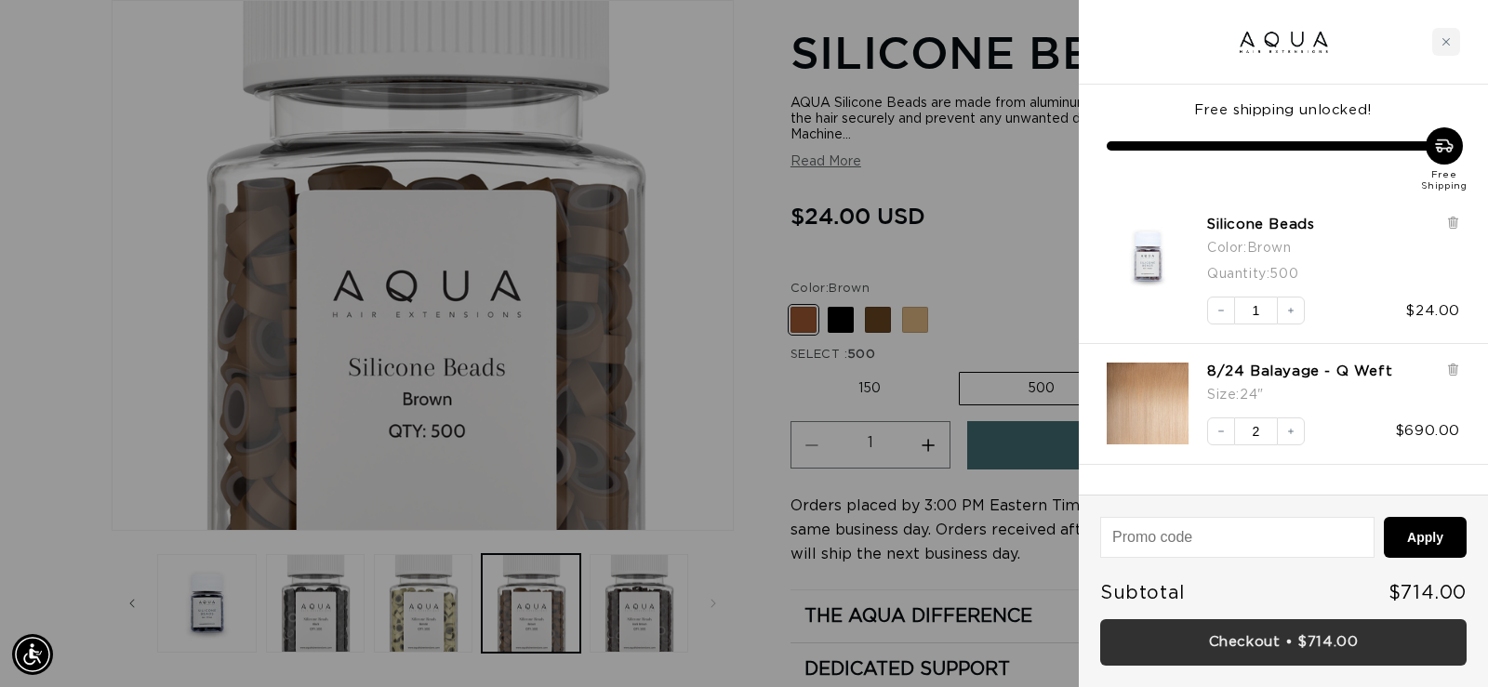
click at [1298, 644] on link "Checkout • $714.00" at bounding box center [1283, 642] width 366 height 47
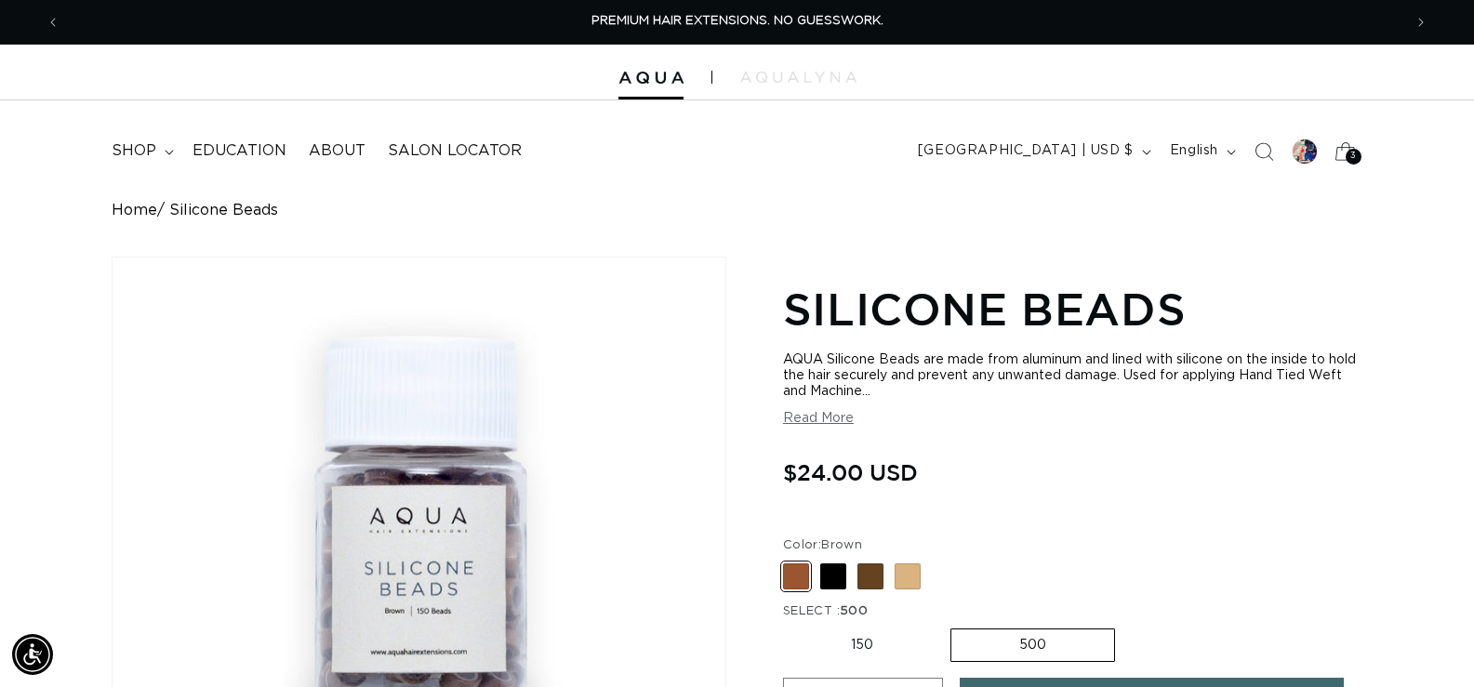
click at [1350, 156] on span "3" at bounding box center [1353, 157] width 7 height 16
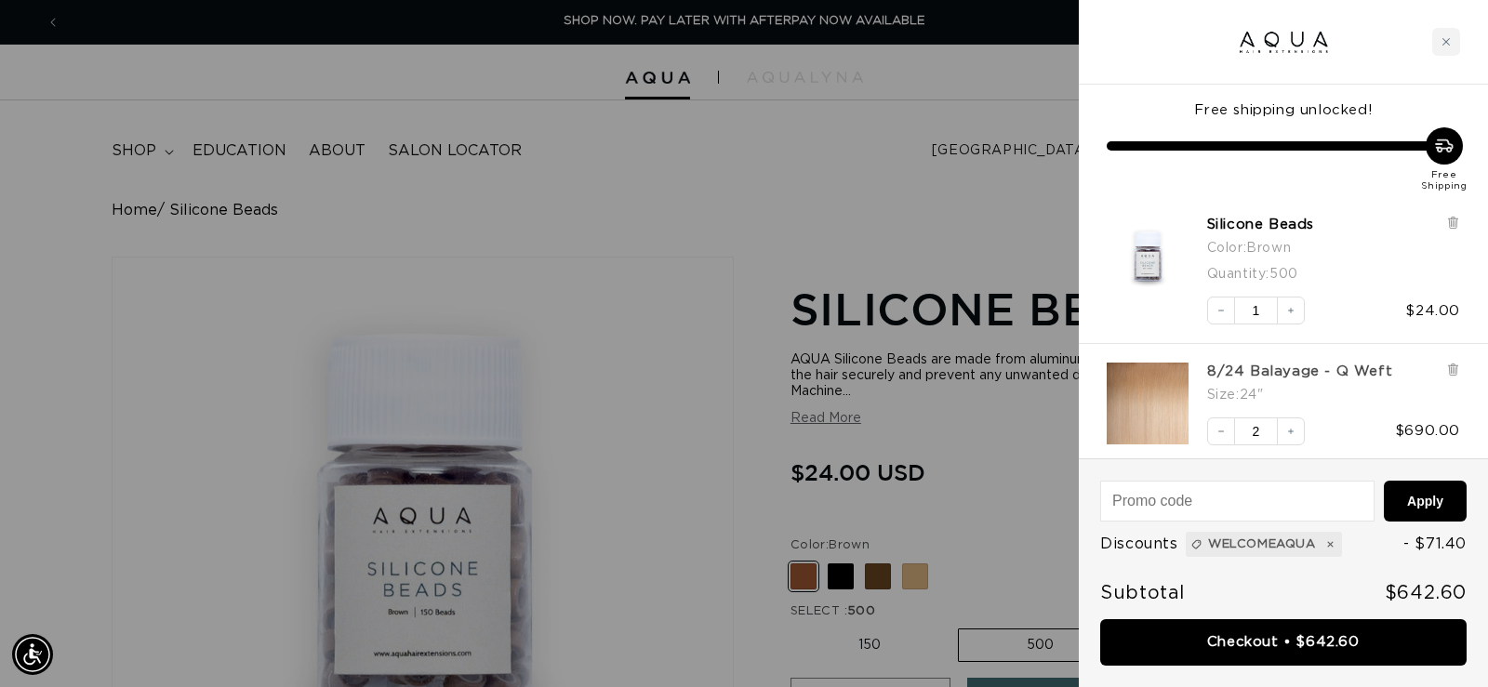
scroll to position [7, 0]
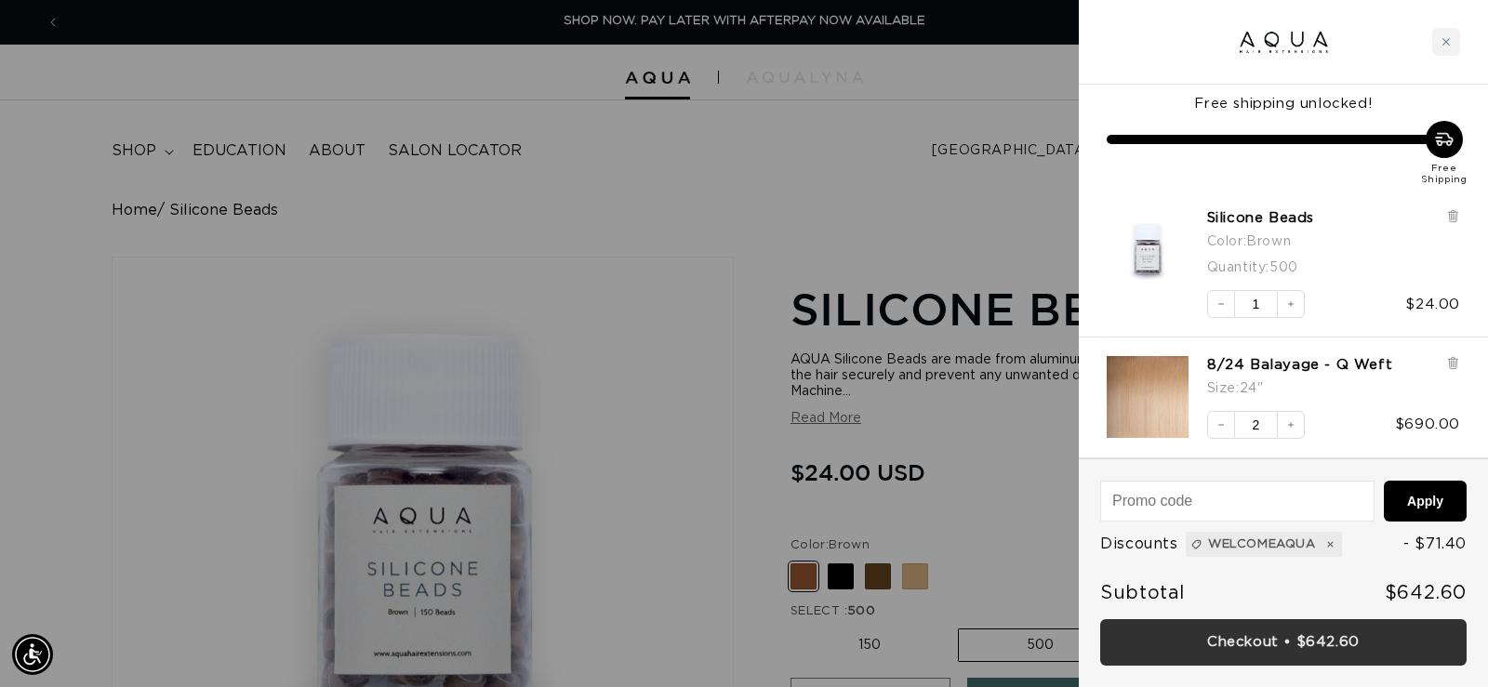
click at [1240, 651] on link "Checkout • $642.60" at bounding box center [1283, 642] width 366 height 47
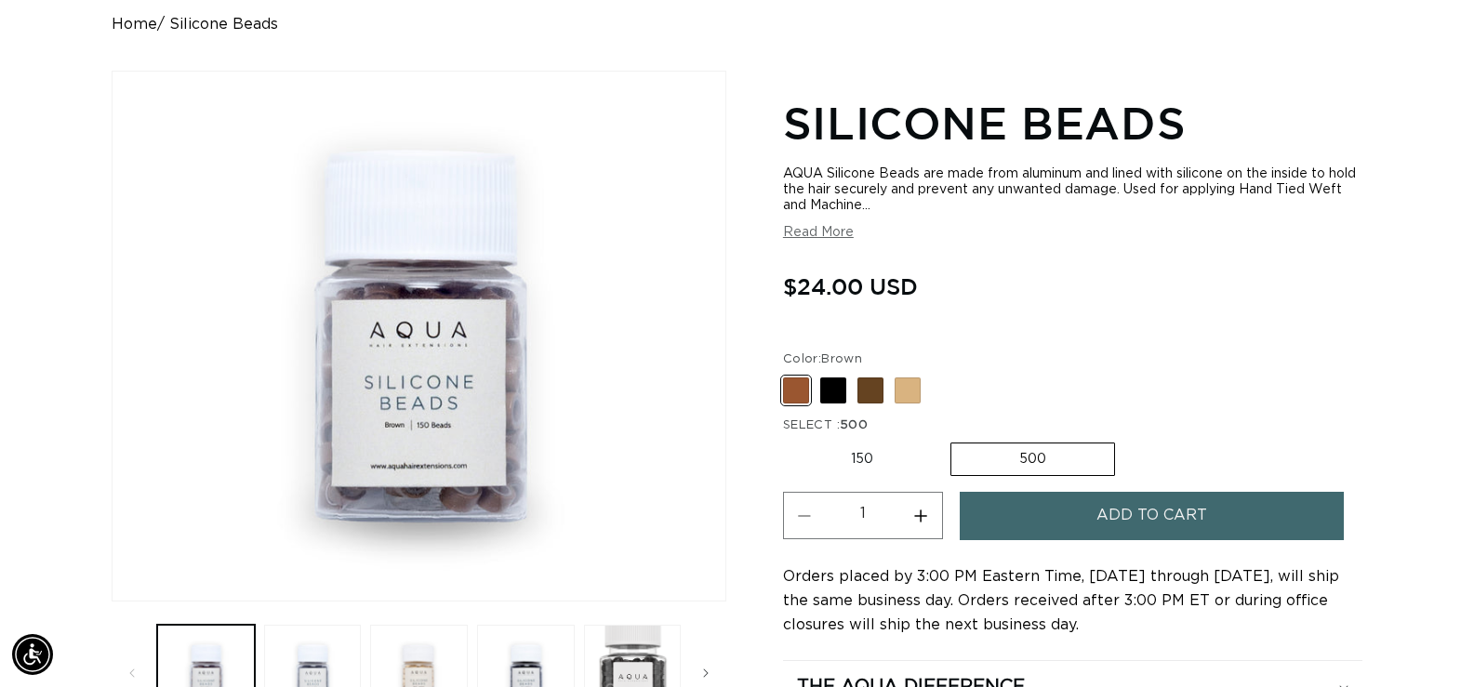
click at [1205, 524] on span "Add to cart" at bounding box center [1151, 515] width 111 height 47
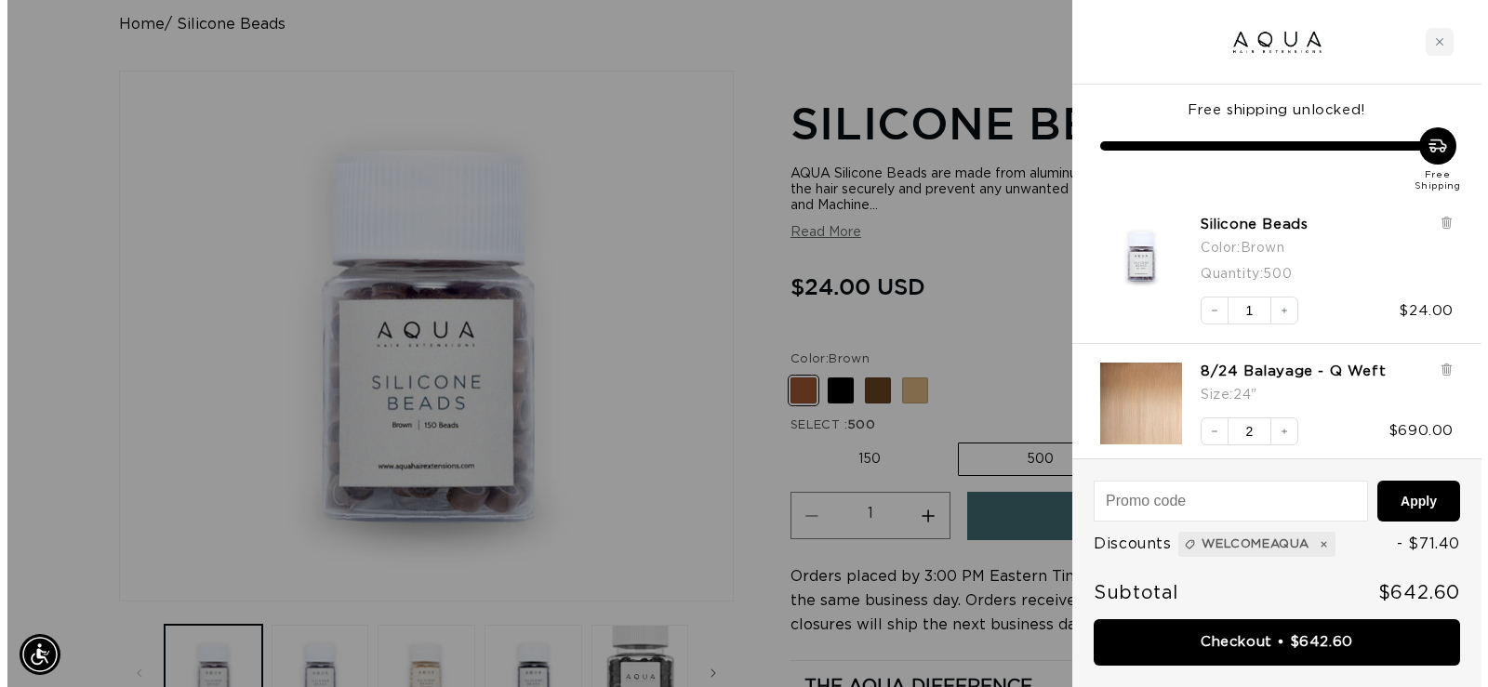
scroll to position [0, 1356]
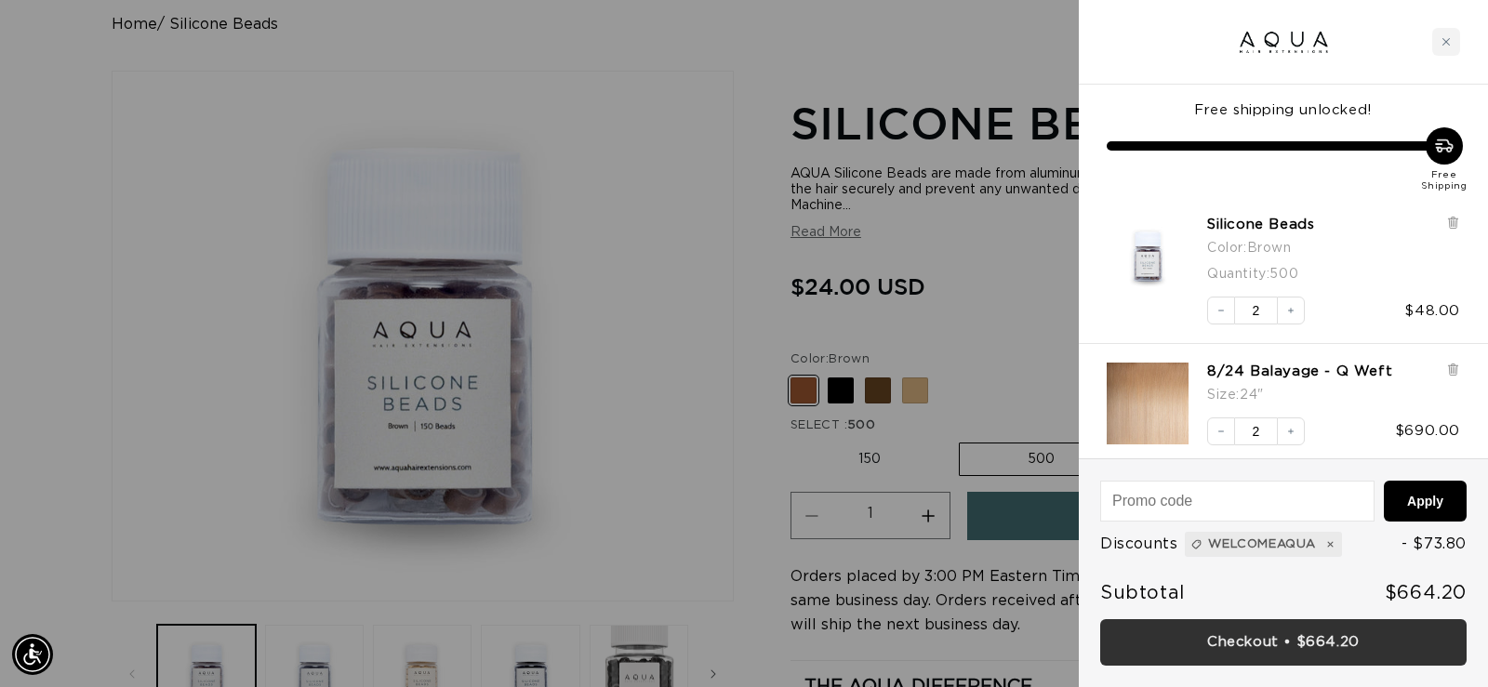
click at [1298, 644] on link "Checkout • $664.20" at bounding box center [1283, 642] width 366 height 47
